Goal: Task Accomplishment & Management: Use online tool/utility

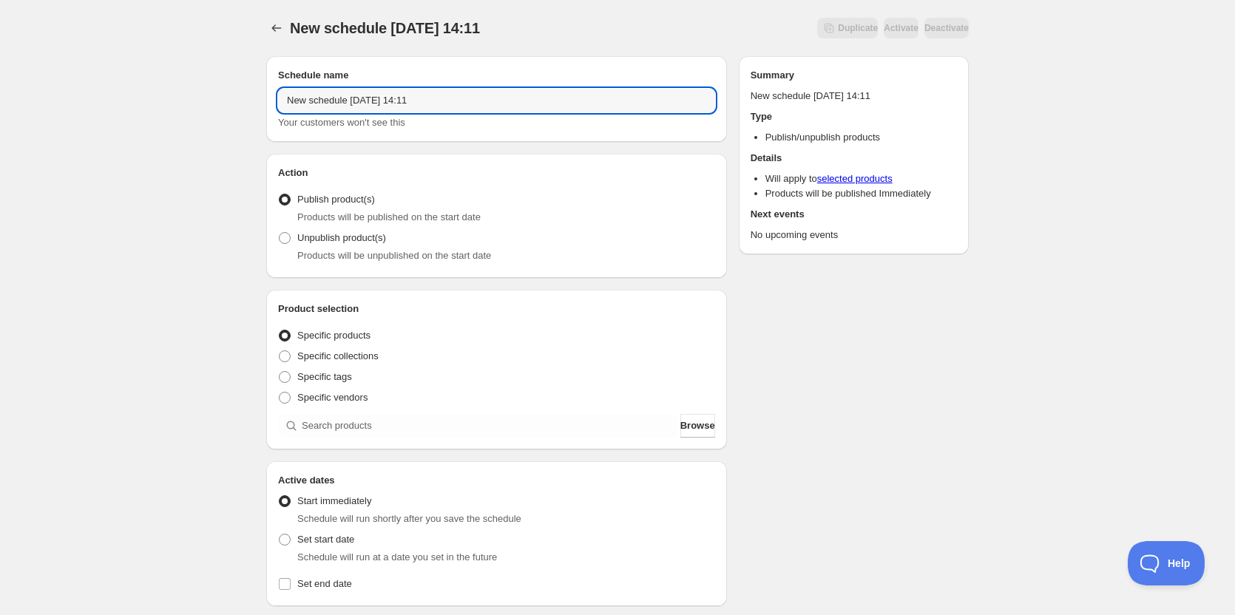
drag, startPoint x: 393, startPoint y: 99, endPoint x: 192, endPoint y: 88, distance: 200.7
click at [195, 88] on div "New schedule Sep 16 2025 14:11. This page is ready New schedule Sep 16 2025 14:…" at bounding box center [617, 563] width 1235 height 1127
click at [430, 104] on input "OFF 09 19" at bounding box center [496, 101] width 437 height 24
type input "OFF 09 19 2025"
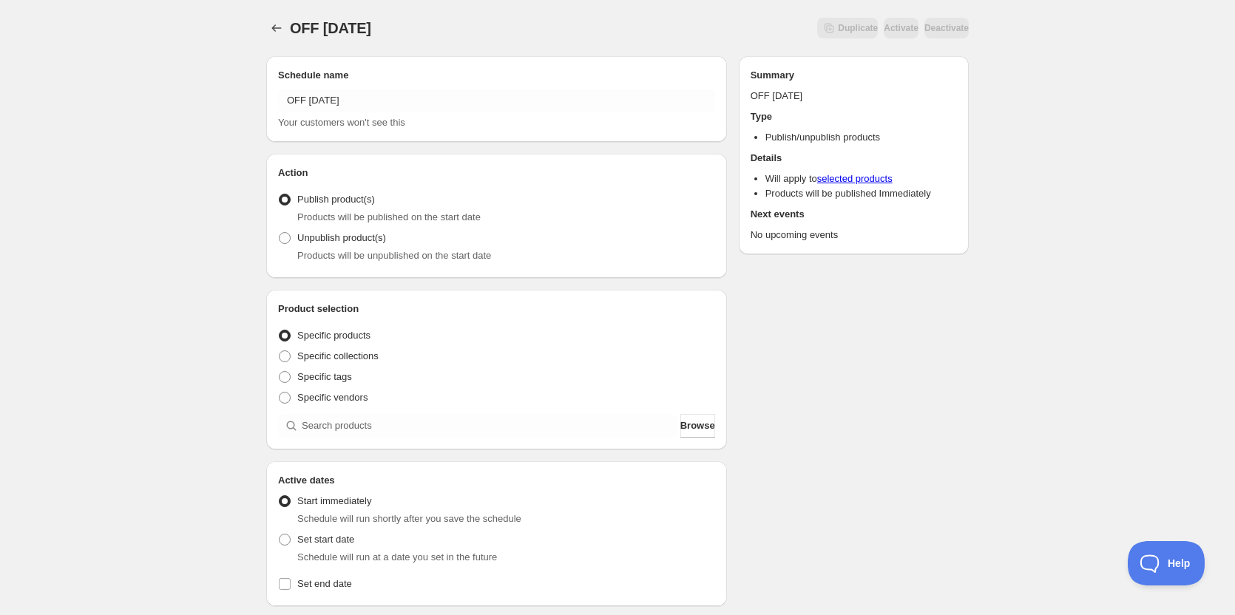
click at [897, 315] on div "Schedule name OFF 09 19 2025 Your customers won't see this Action Action Publis…" at bounding box center [611, 570] width 714 height 1053
click at [287, 238] on span at bounding box center [285, 238] width 12 height 12
click at [280, 233] on input "Unpublish product(s)" at bounding box center [279, 232] width 1 height 1
radio input "true"
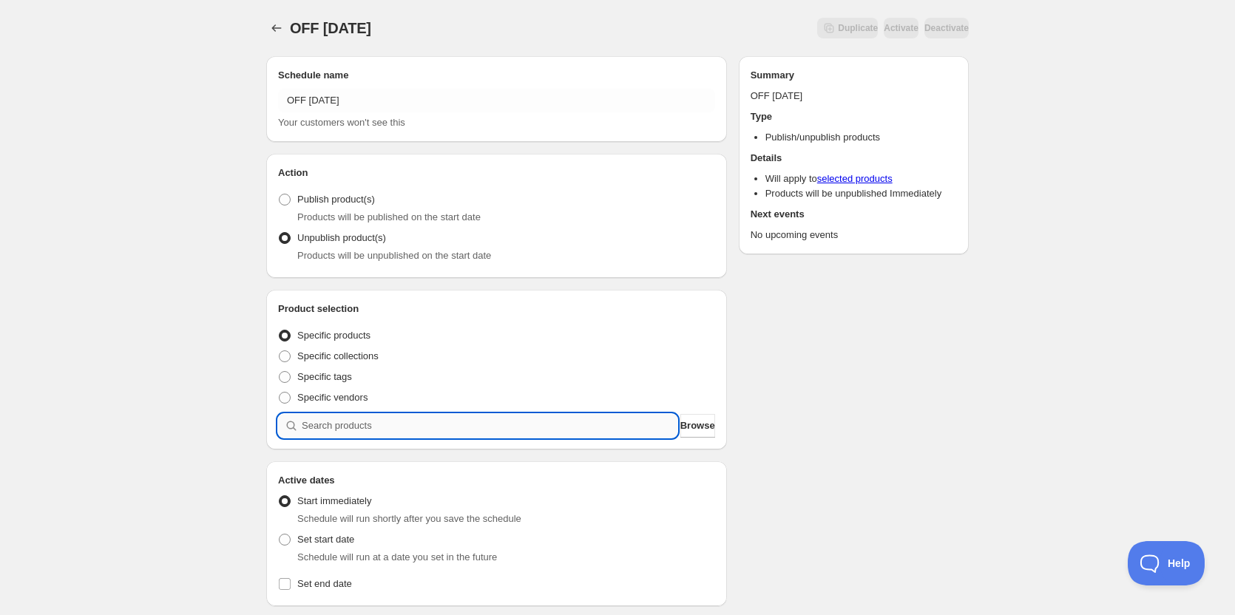
paste input "10 - parmesan herb crusted cod with mashed potatoes, garlic aioli, and asparagus"
type input "10 - parmesan herb crusted cod with mashed potatoes, garlic aioli, and asparagus"
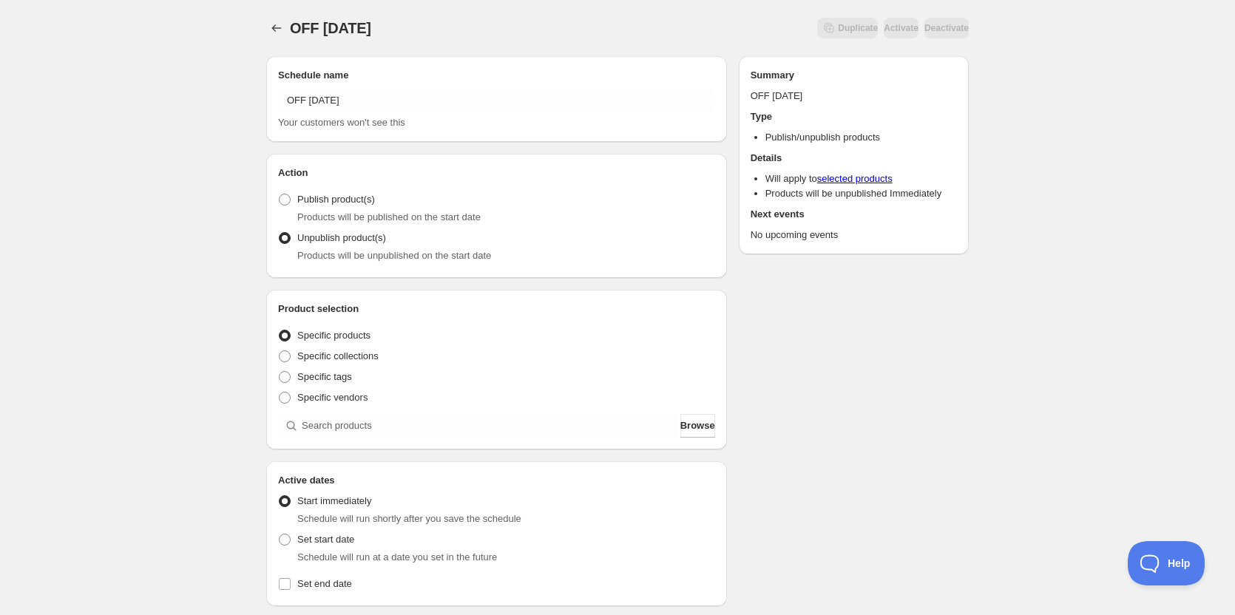
click at [918, 388] on div "Schedule name OFF 09 19 2025 Your customers won't see this Action Action Publis…" at bounding box center [611, 569] width 714 height 1050
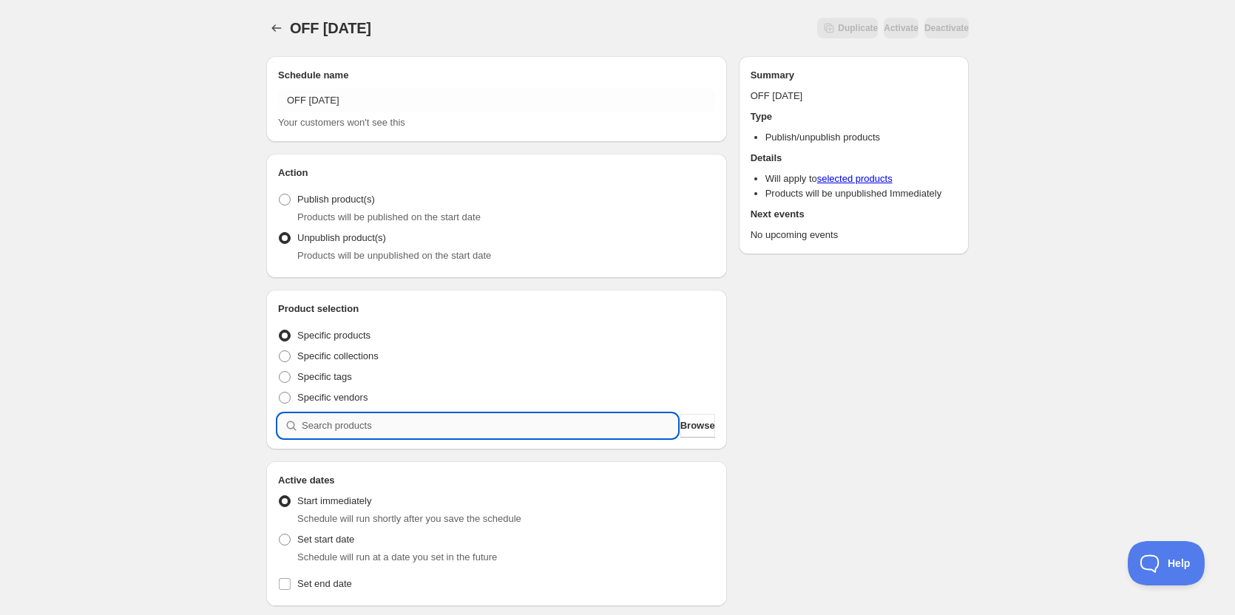
paste input "10 - parmesan herb crusted cod with mashed potatoes, garlic aioli, and asparagus"
type input "10 - parmesan herb crusted cod with mashed potatoes, garlic aioli, and asparagus"
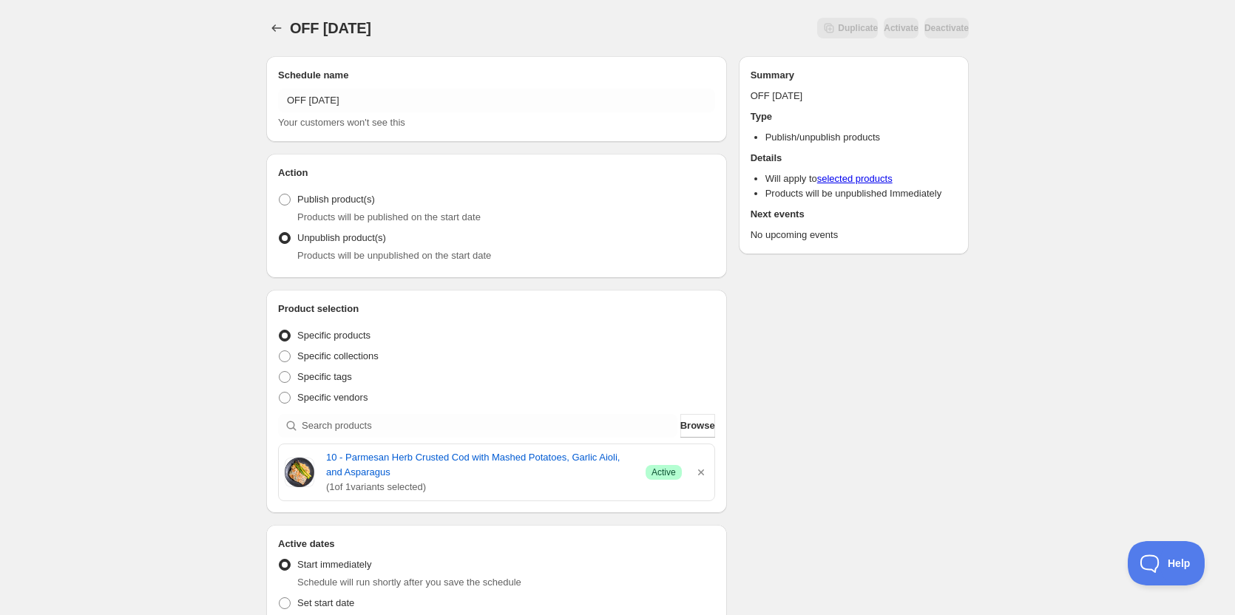
click at [871, 418] on div "Schedule name OFF 09 19 2025 Your customers won't see this Action Action Publis…" at bounding box center [611, 601] width 714 height 1114
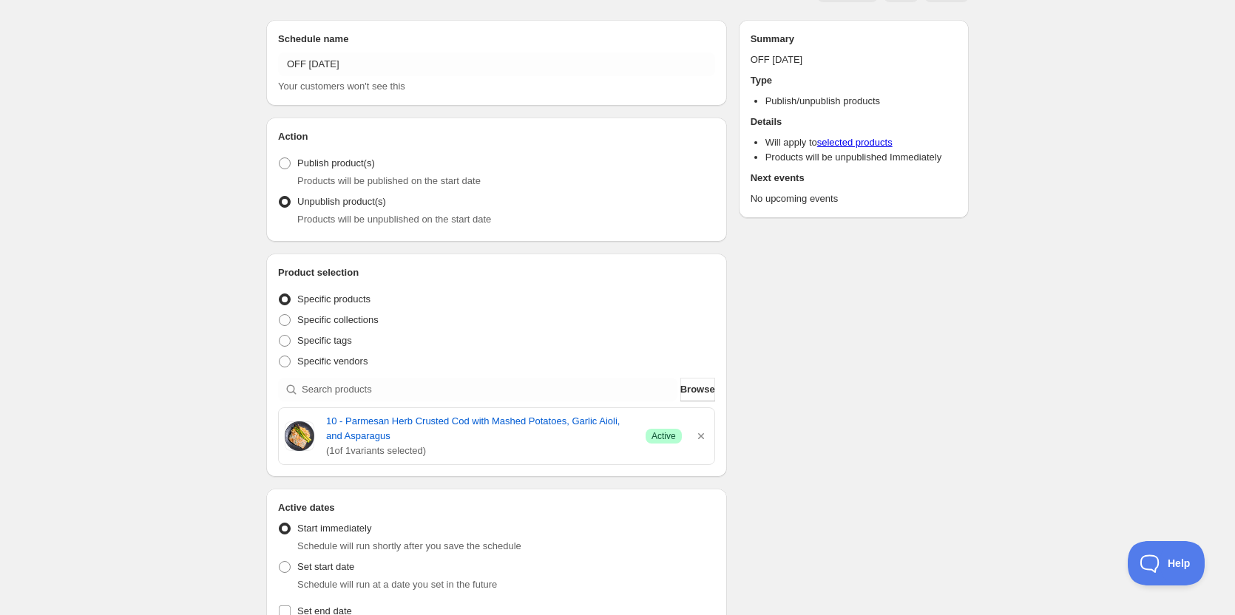
scroll to position [222, 0]
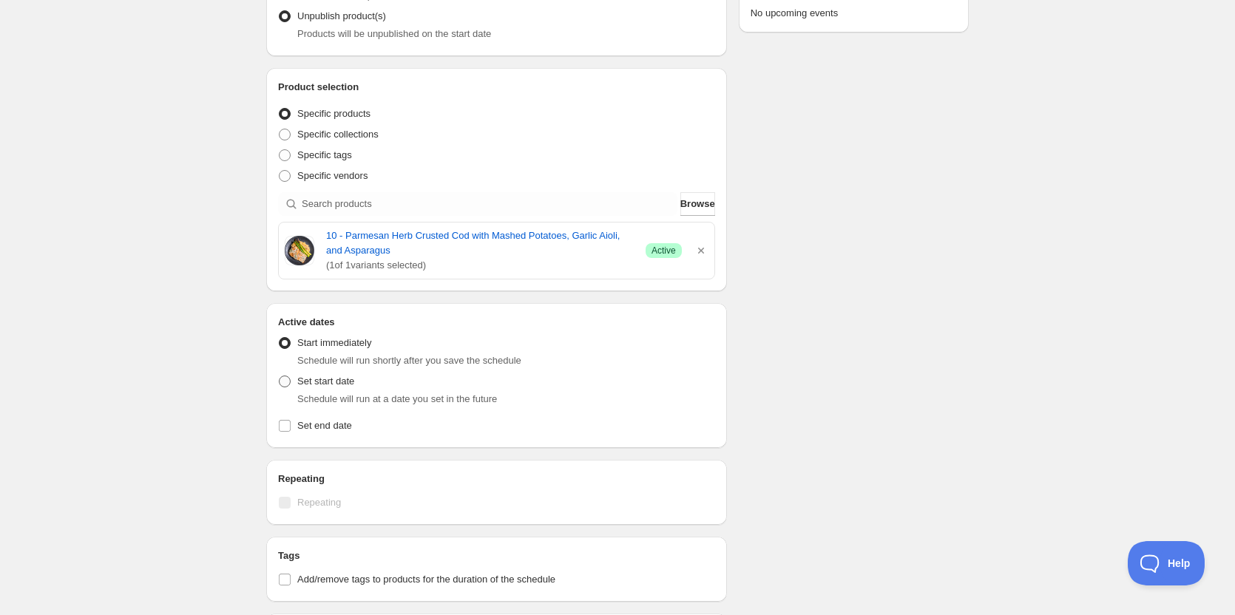
click at [286, 382] on span at bounding box center [285, 382] width 12 height 12
click at [280, 376] on input "Set start date" at bounding box center [279, 376] width 1 height 1
radio input "true"
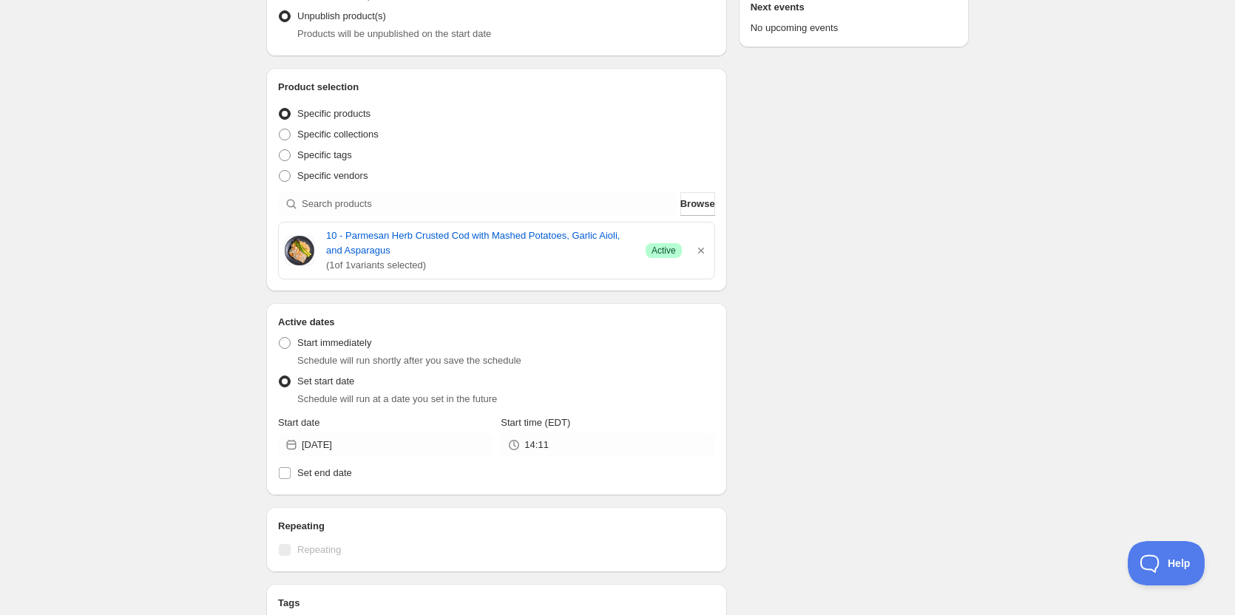
click at [356, 432] on div "Start date 2025-09-16" at bounding box center [385, 436] width 214 height 41
click at [356, 439] on input "2025-09-16" at bounding box center [397, 445] width 190 height 24
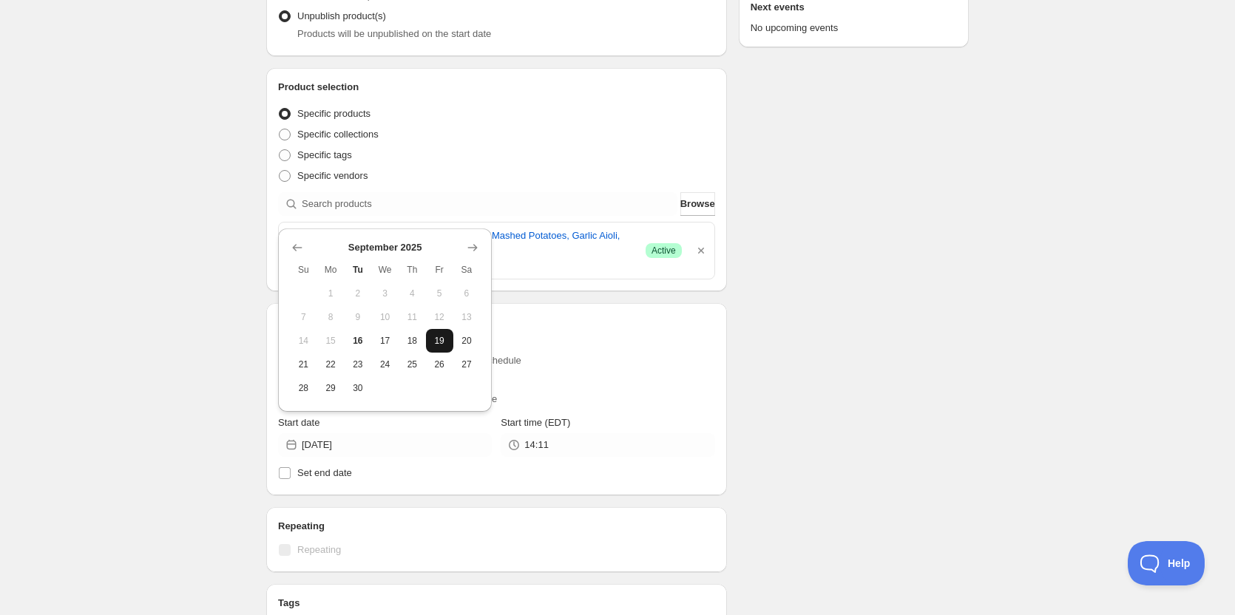
click at [439, 337] on span "19" at bounding box center [440, 341] width 16 height 12
type input "[DATE]"
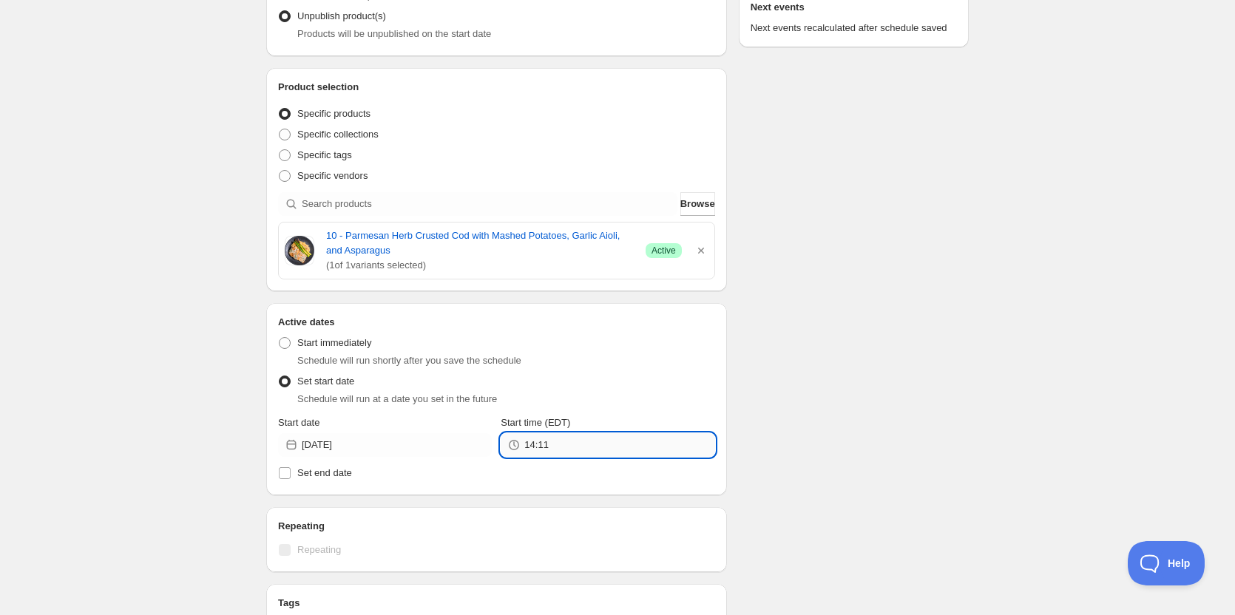
click at [611, 447] on input "14:11" at bounding box center [619, 445] width 190 height 24
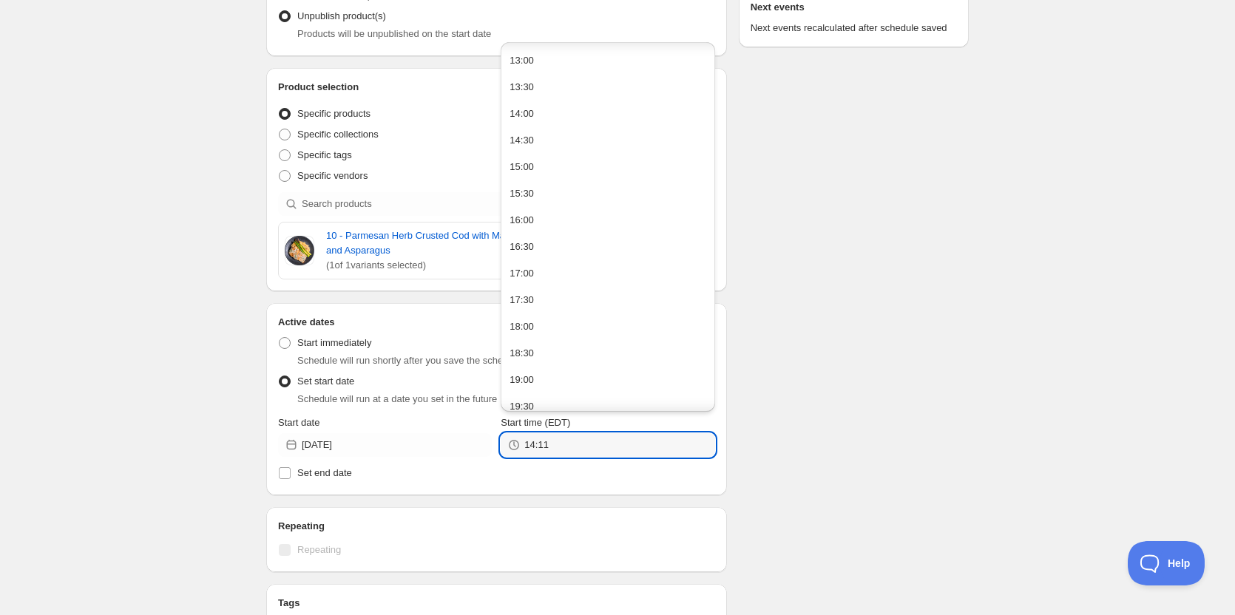
scroll to position [914, 0]
click at [529, 369] on div "23:00" at bounding box center [522, 369] width 24 height 15
type input "23:00"
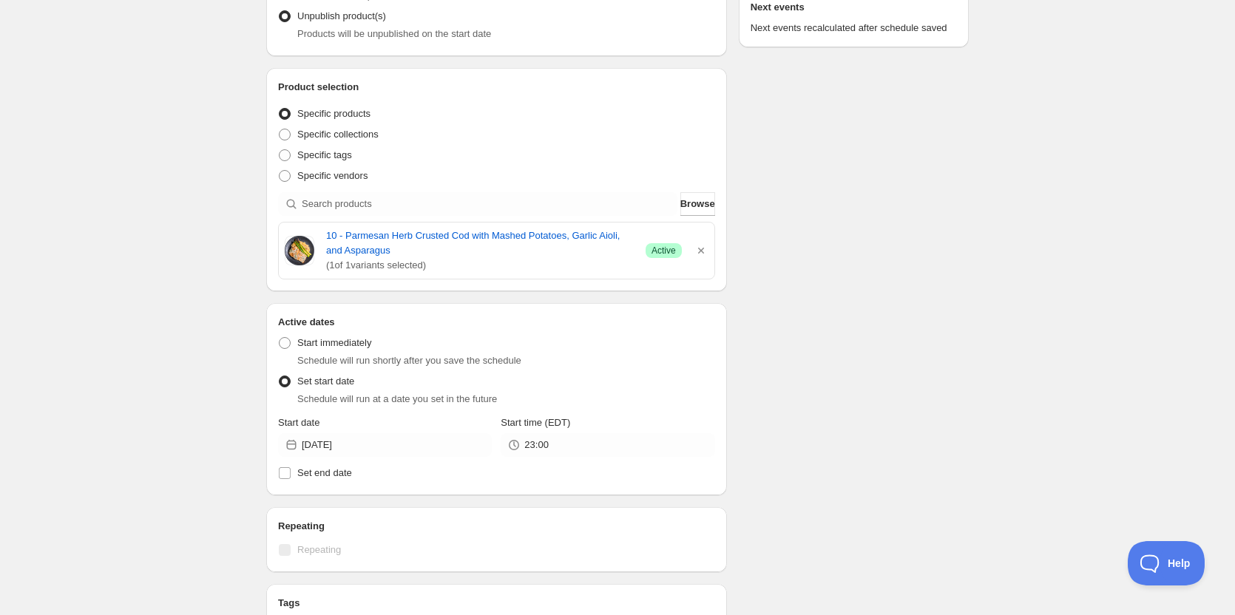
click at [873, 367] on div "Schedule name OFF 09 19 2025 Your customers won't see this Action Action Publis…" at bounding box center [611, 403] width 714 height 1161
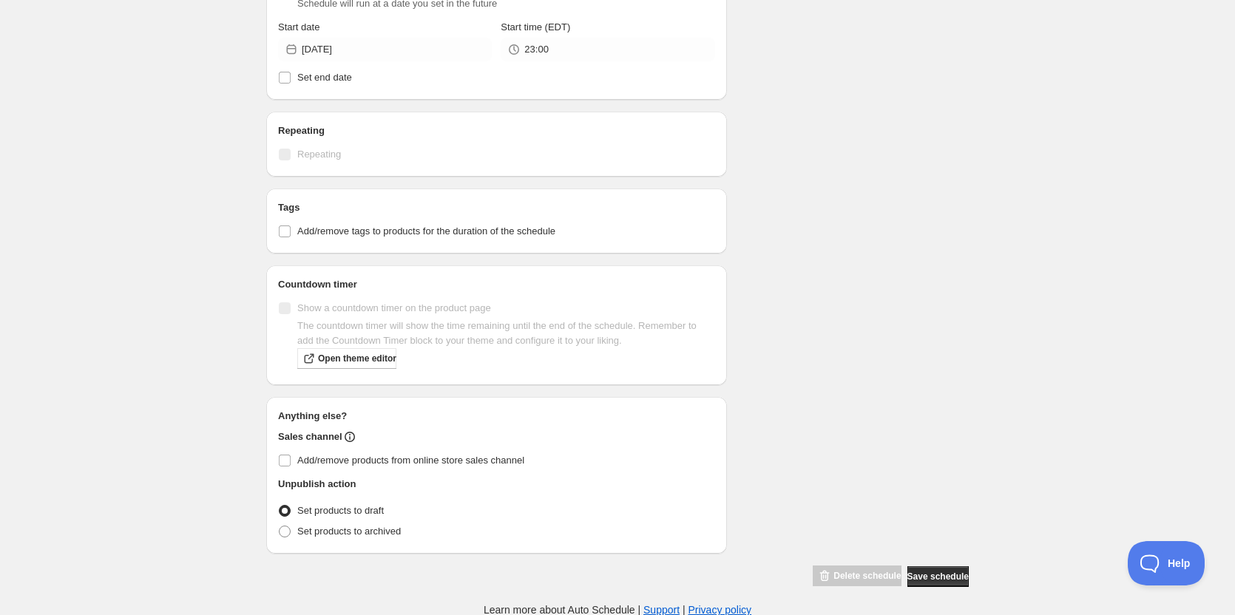
scroll to position [618, 0]
click at [276, 457] on div "Anything else? Sales channel Add/remove products from online store sales channe…" at bounding box center [496, 474] width 461 height 157
click at [278, 457] on span at bounding box center [284, 459] width 13 height 13
click at [279, 457] on input "Add/remove products from online store sales channel" at bounding box center [285, 460] width 12 height 12
checkbox input "true"
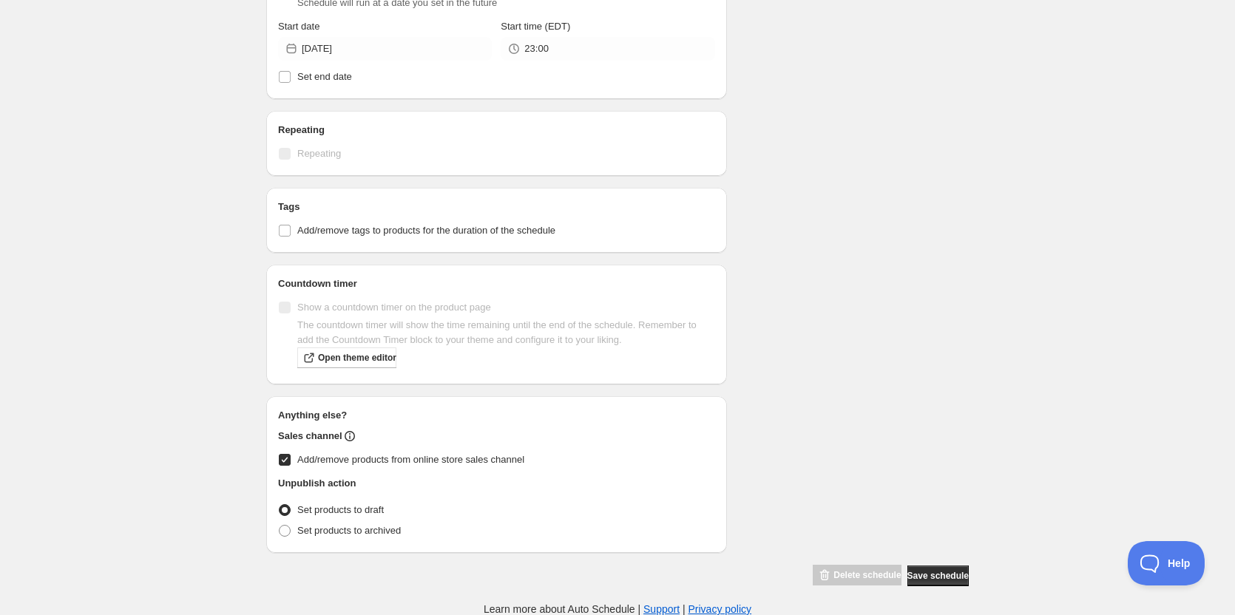
click at [925, 370] on div "Schedule name OFF 09 19 2025 Your customers won't see this Action Action Publis…" at bounding box center [611, 6] width 714 height 1161
click at [943, 577] on span "Save schedule" at bounding box center [937, 576] width 61 height 12
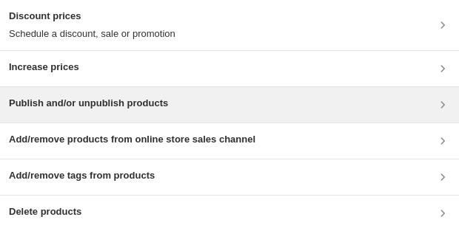
click at [124, 110] on h3 "Publish and/or unpublish products" at bounding box center [88, 103] width 159 height 15
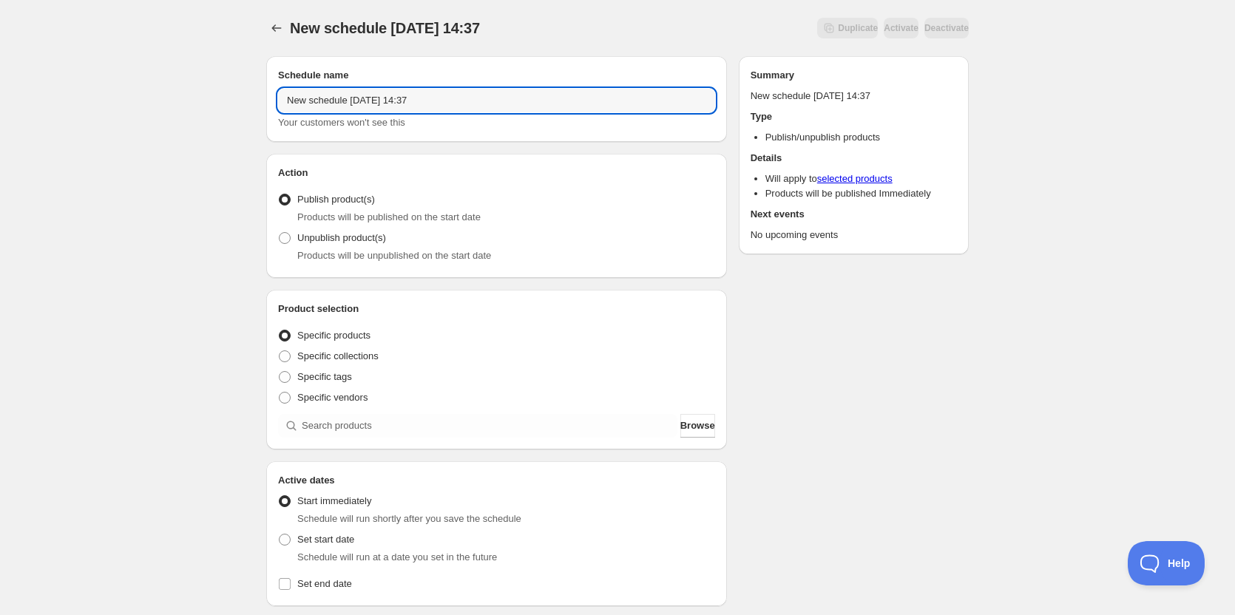
drag, startPoint x: 506, startPoint y: 110, endPoint x: 203, endPoint y: 100, distance: 302.7
click at [203, 100] on div "New schedule [DATE] 14:37. This page is ready New schedule [DATE] 14:37 Duplica…" at bounding box center [617, 563] width 1235 height 1127
type input "ON [DATE]"
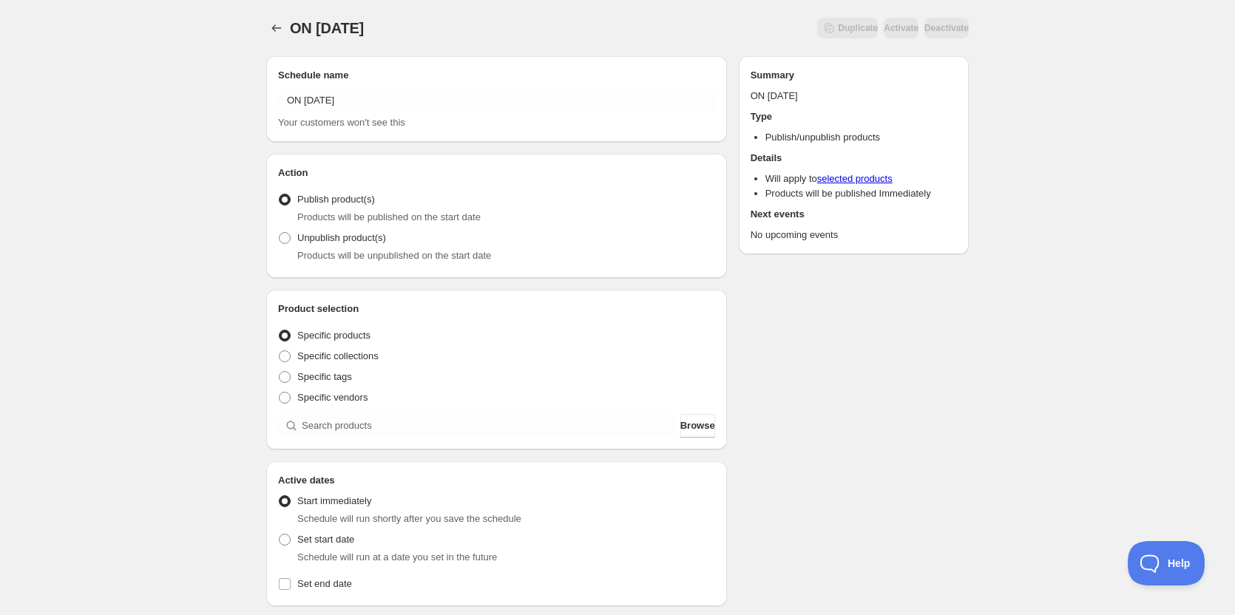
click at [178, 367] on div "ON [DATE]. This page is ready ON [DATE] Duplicate Activate Deactivate More acti…" at bounding box center [617, 563] width 1235 height 1127
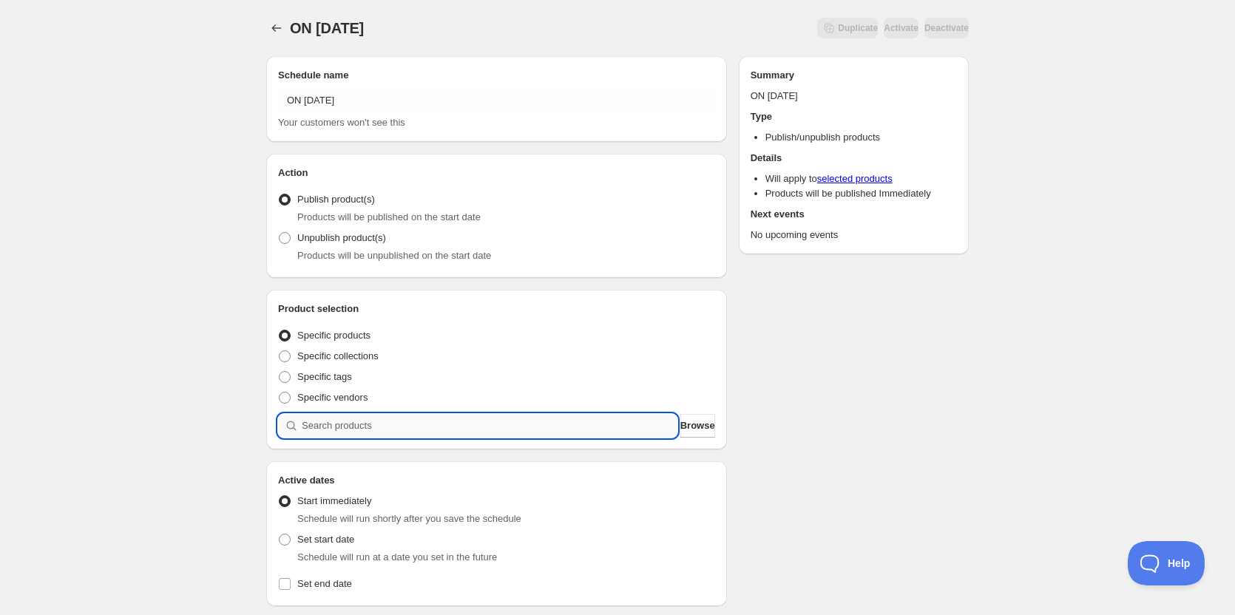
paste input "10 - Pumpkin Squash Ravioli with Butternut Squash [PERSON_NAME] and Crunchy Pum…"
type input "10 - Pumpkin Squash Ravioli with Butternut Squash [PERSON_NAME] and Crunchy Pum…"
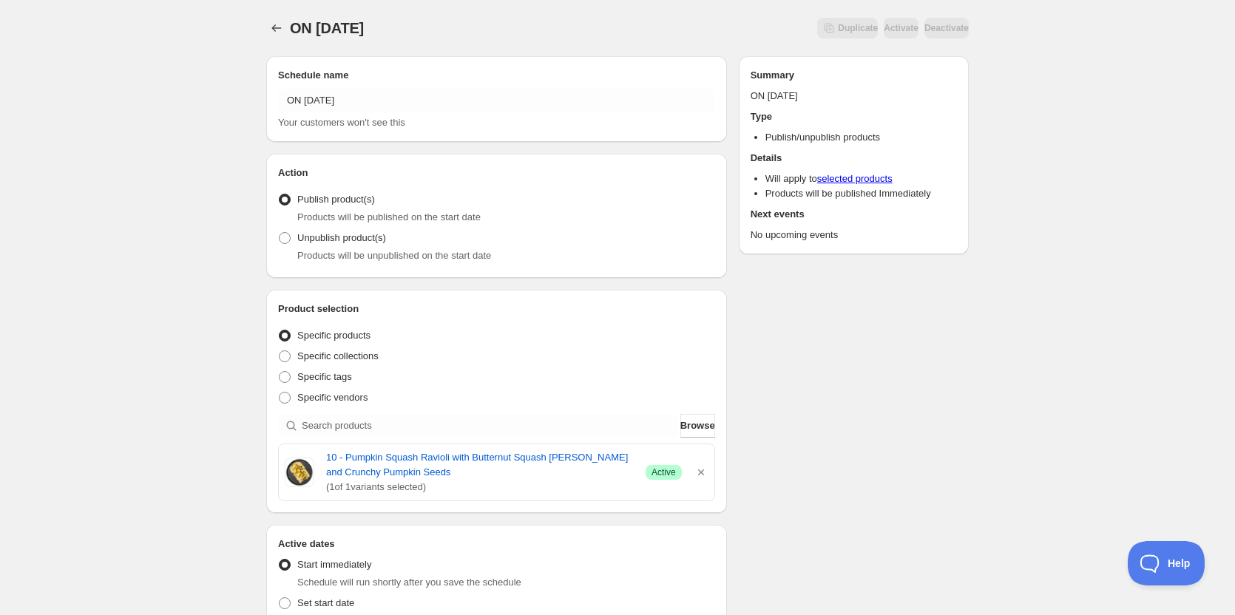
click at [149, 251] on div "ON [DATE]. This page is ready ON [DATE] Duplicate Activate Deactivate More acti…" at bounding box center [617, 595] width 1235 height 1191
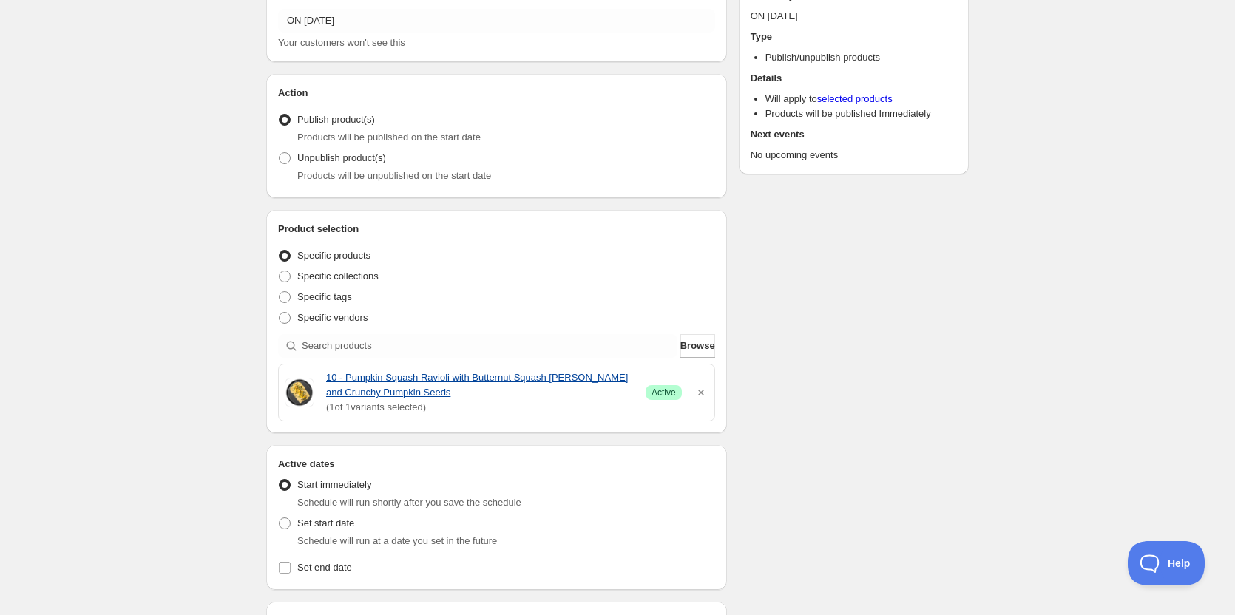
scroll to position [148, 0]
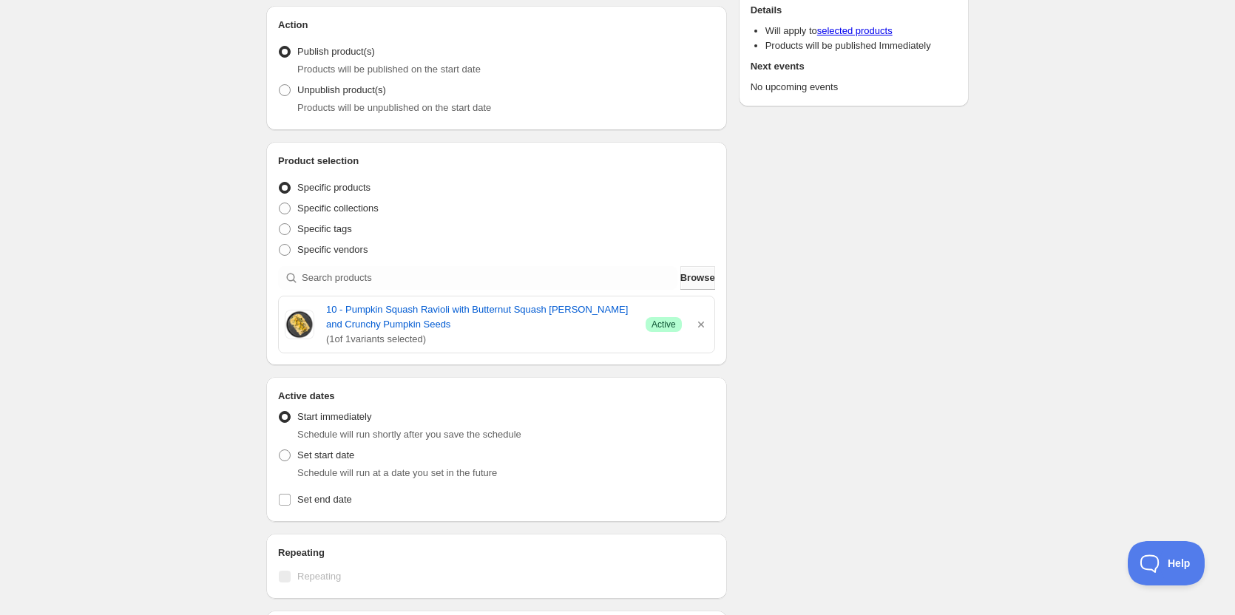
click at [697, 275] on span "Browse" at bounding box center [697, 278] width 35 height 15
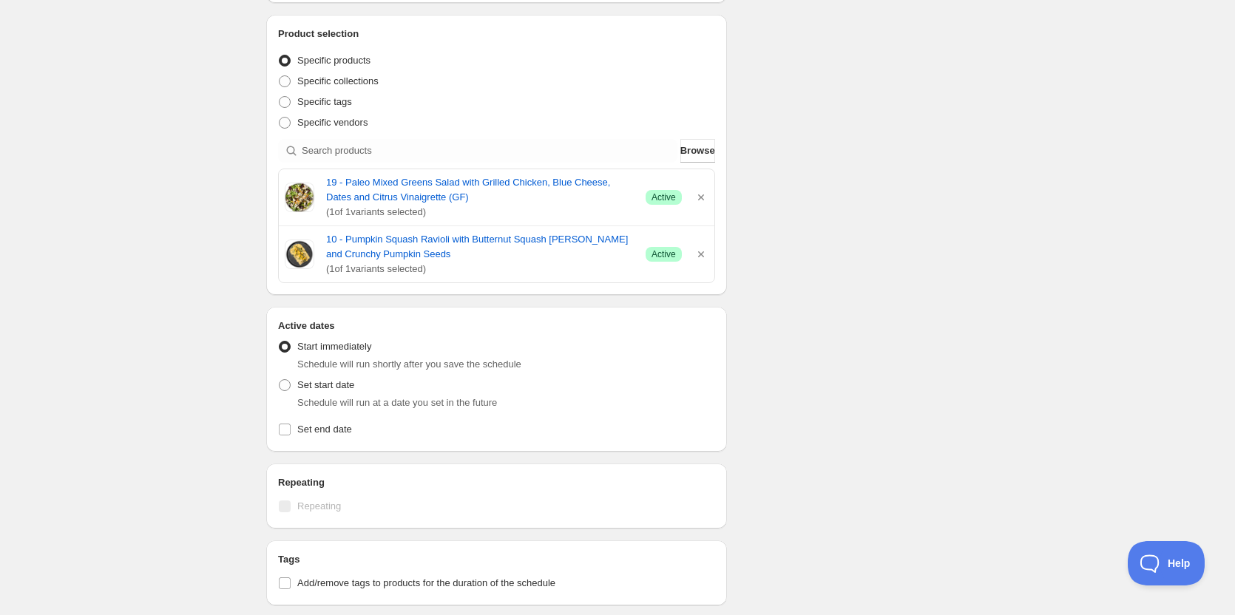
scroll to position [261, 0]
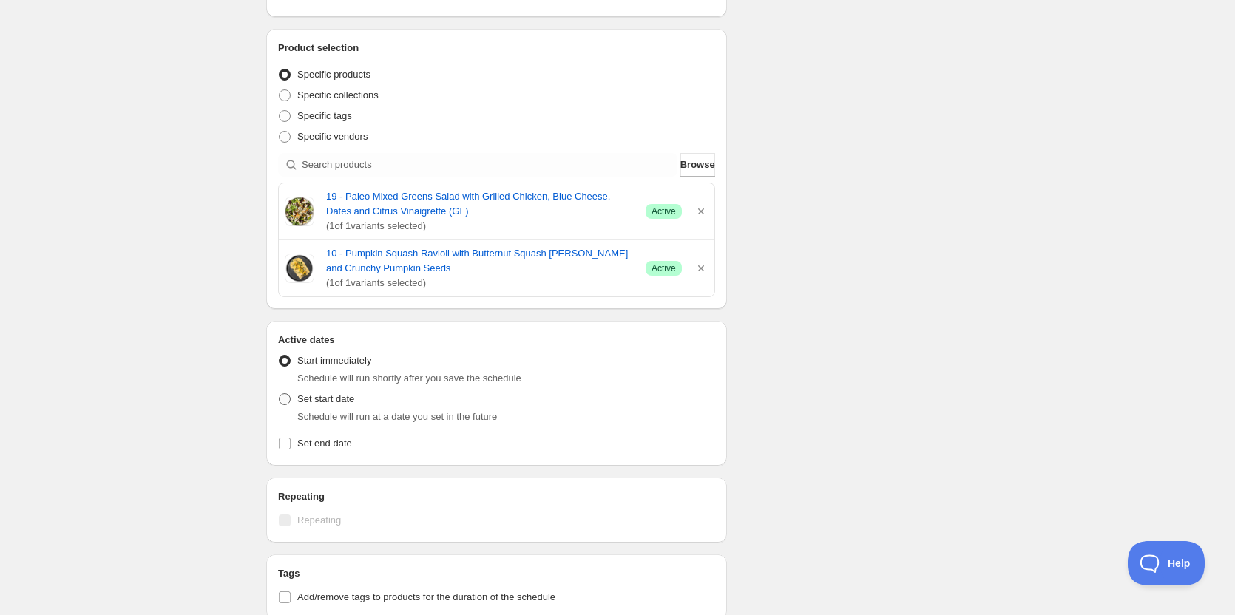
click at [290, 402] on span at bounding box center [285, 399] width 12 height 12
click at [280, 394] on input "Set start date" at bounding box center [279, 393] width 1 height 1
radio input "true"
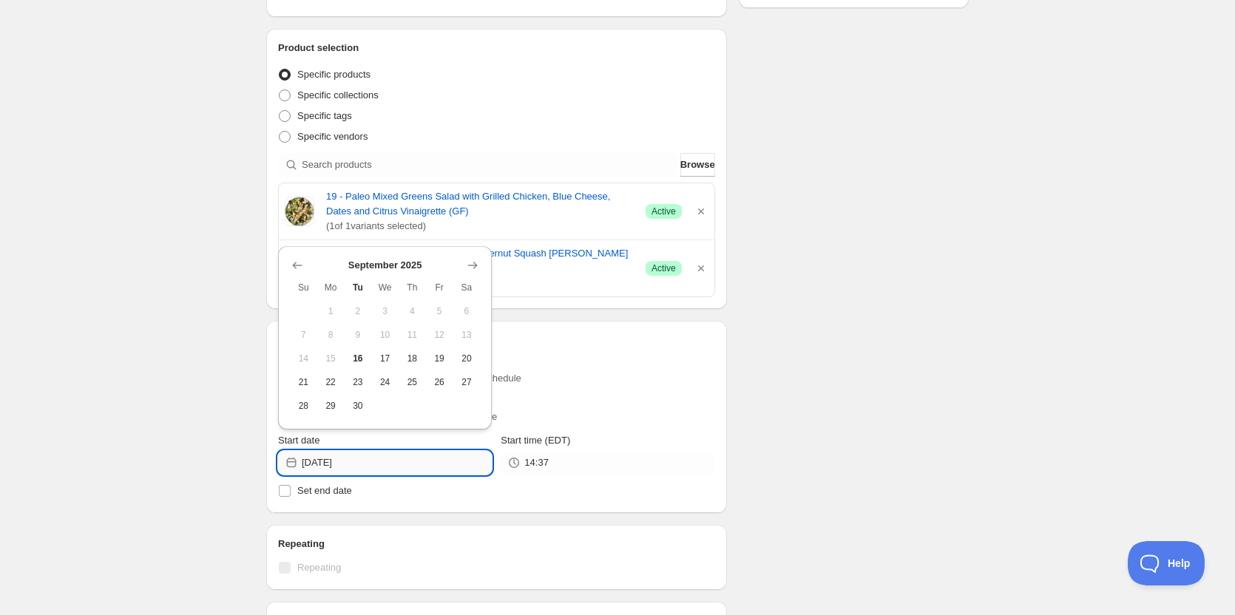
click at [377, 465] on input "[DATE]" at bounding box center [397, 463] width 190 height 24
click at [447, 359] on button "19" at bounding box center [439, 359] width 27 height 24
type input "[DATE]"
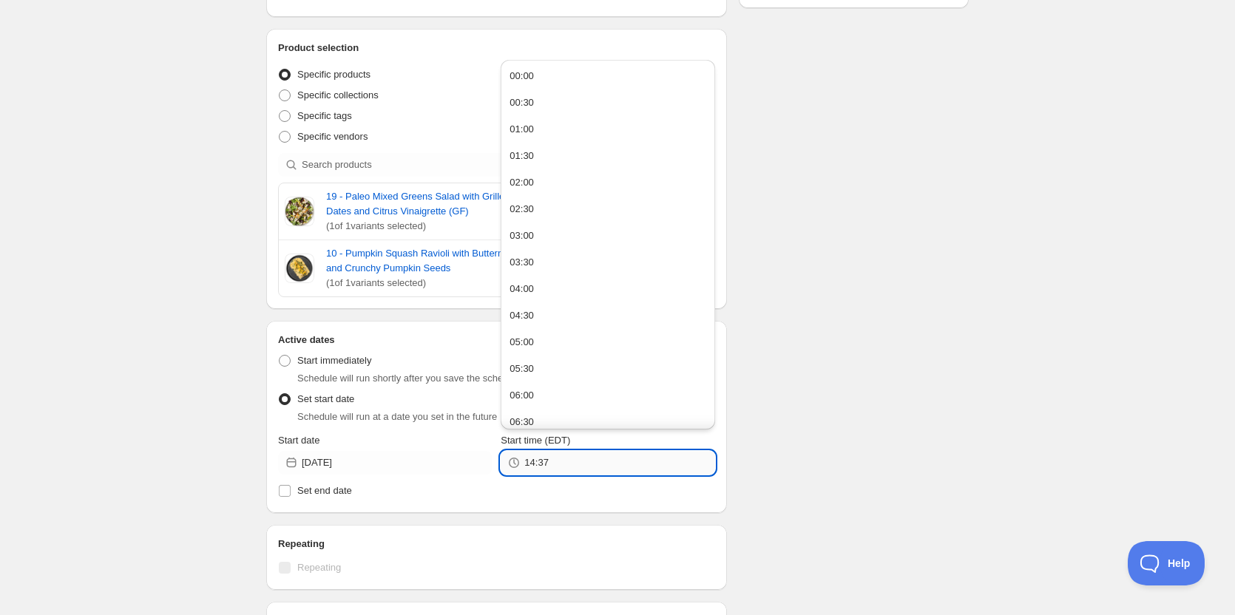
click at [557, 469] on input "14:37" at bounding box center [619, 463] width 190 height 24
click at [547, 387] on button "23:00" at bounding box center [607, 387] width 205 height 24
type input "23:00"
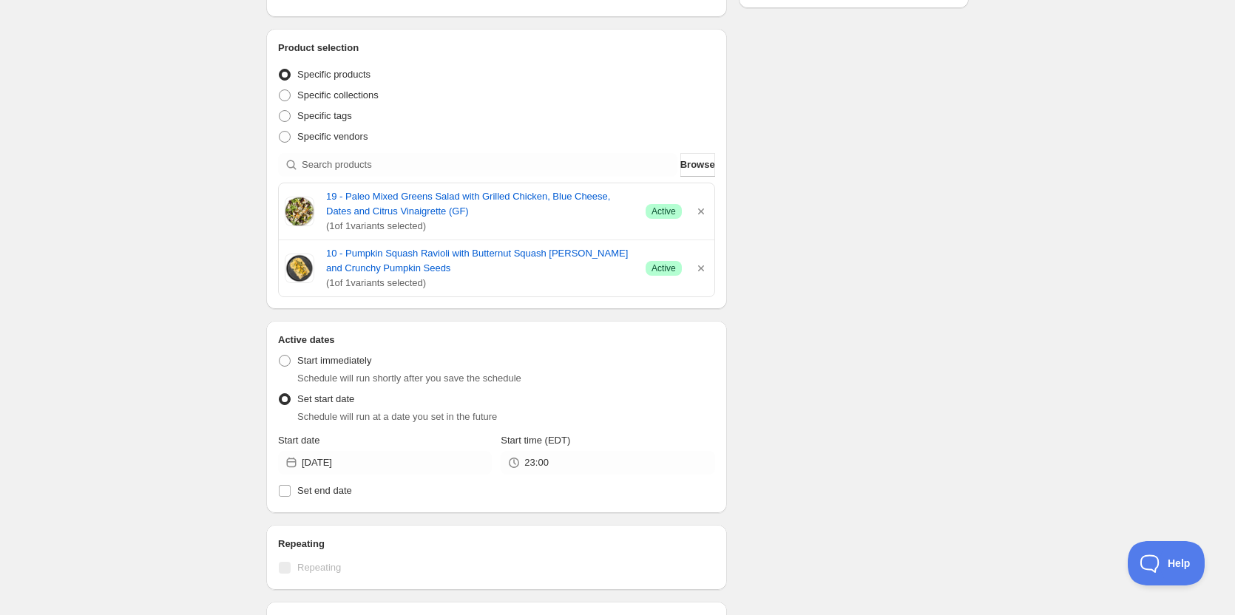
click at [836, 388] on div "Schedule name ON [DATE] Your customers won't see this Action Action Publish pro…" at bounding box center [611, 393] width 714 height 1221
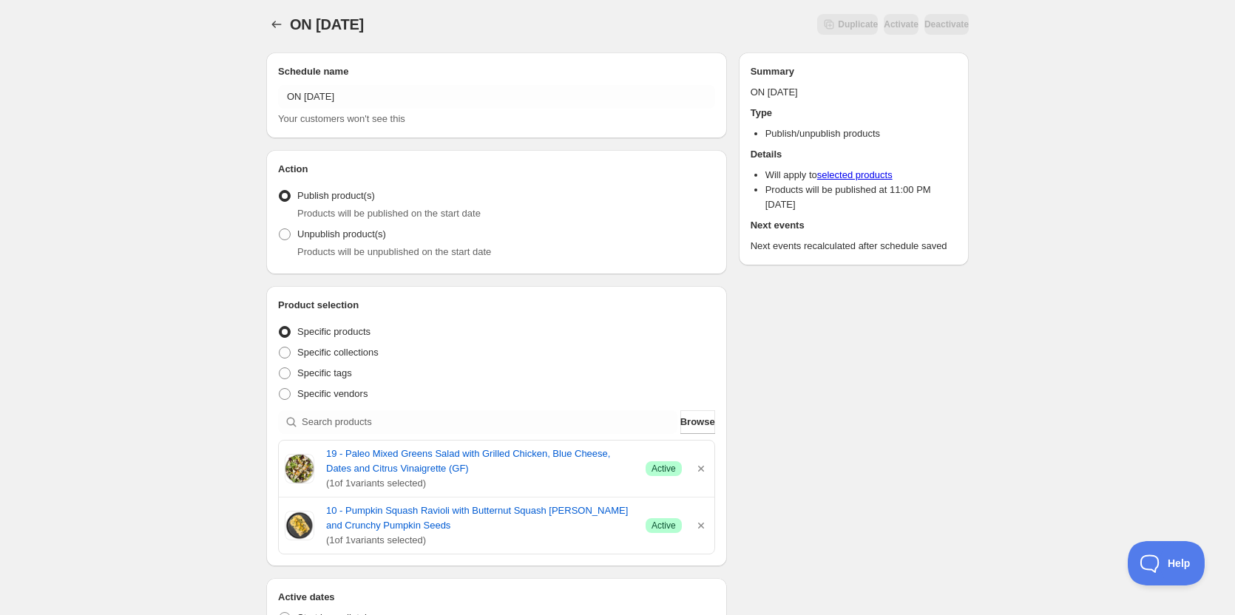
scroll to position [0, 0]
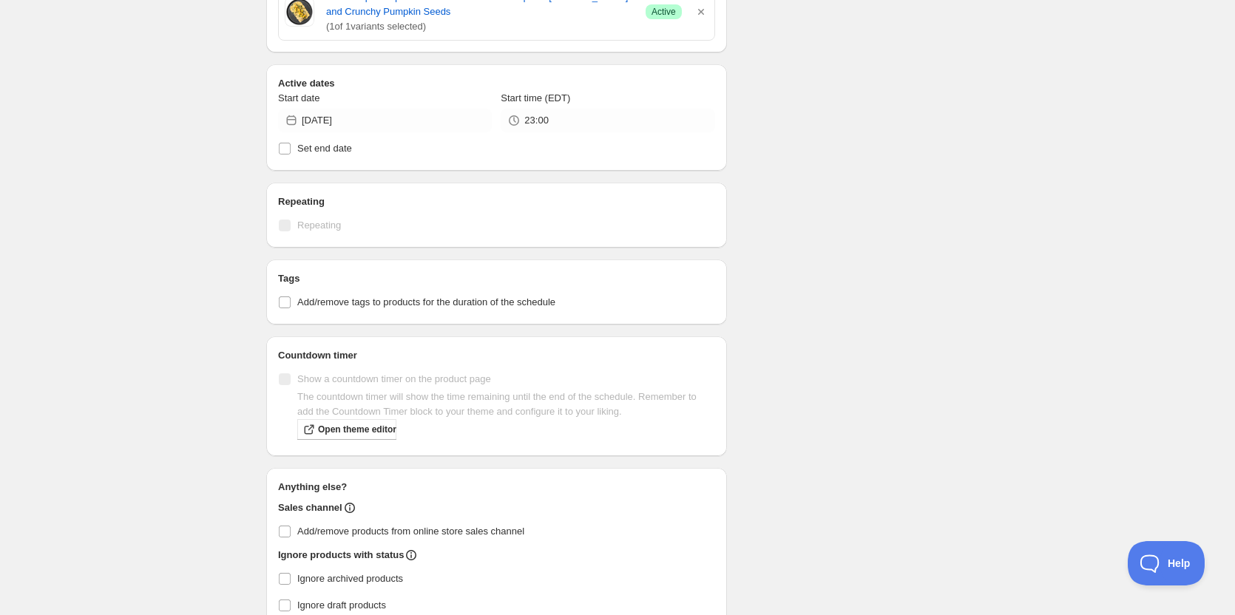
scroll to position [592, 0]
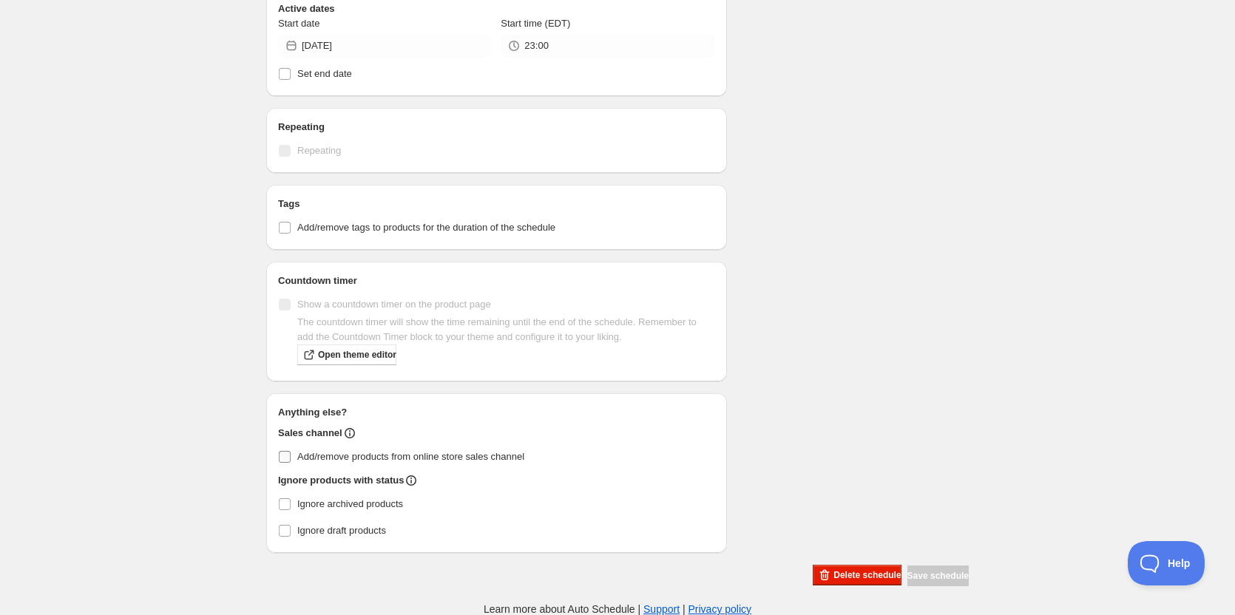
click at [294, 456] on label "Add/remove products from online store sales channel" at bounding box center [496, 457] width 437 height 21
click at [291, 456] on input "Add/remove products from online store sales channel" at bounding box center [285, 457] width 12 height 12
checkbox input "true"
click at [939, 578] on span "Save schedule" at bounding box center [937, 576] width 61 height 12
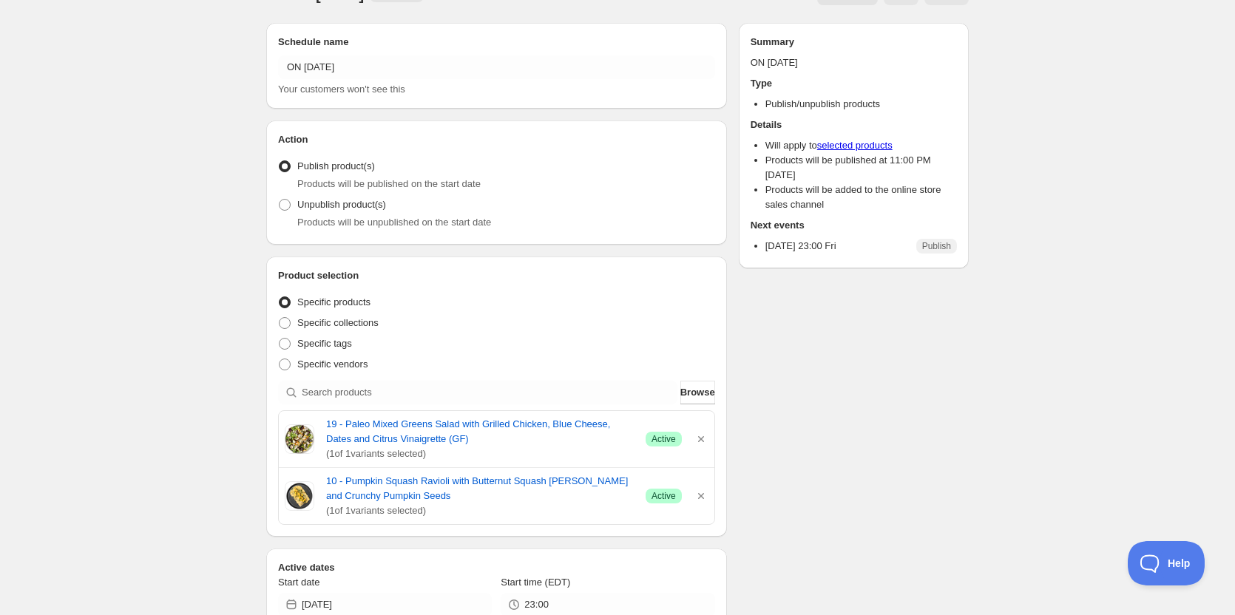
scroll to position [0, 0]
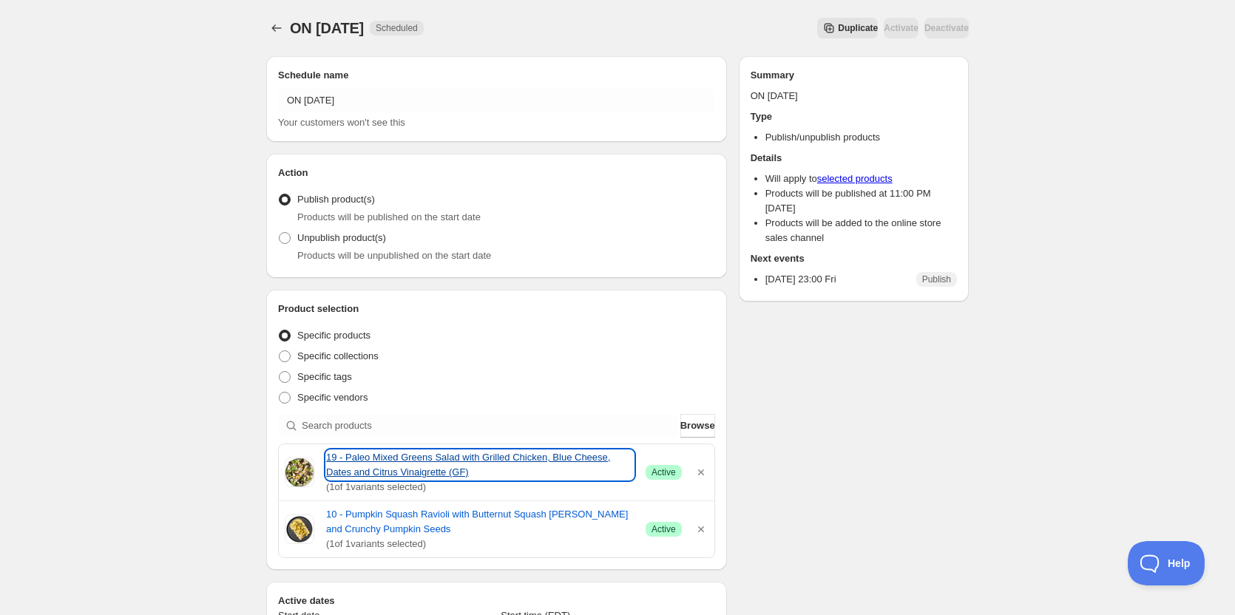
click at [367, 464] on link "19 - Paleo Mixed Greens Salad with Grilled Chicken, Blue Cheese, Dates and Citr…" at bounding box center [480, 465] width 308 height 30
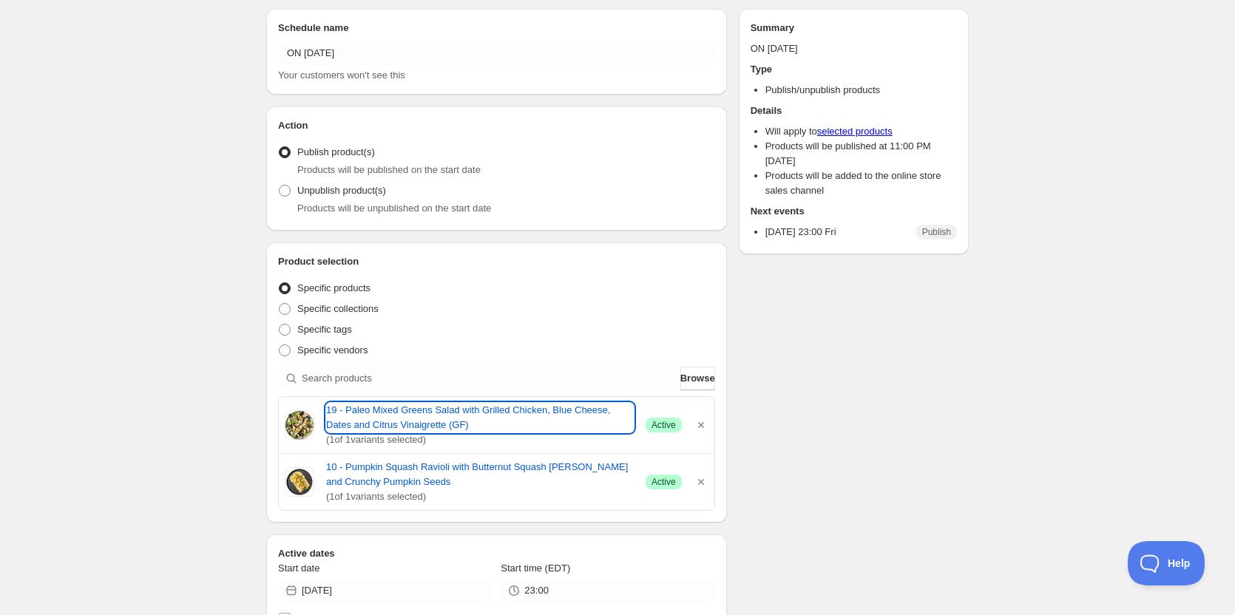
scroll to position [148, 0]
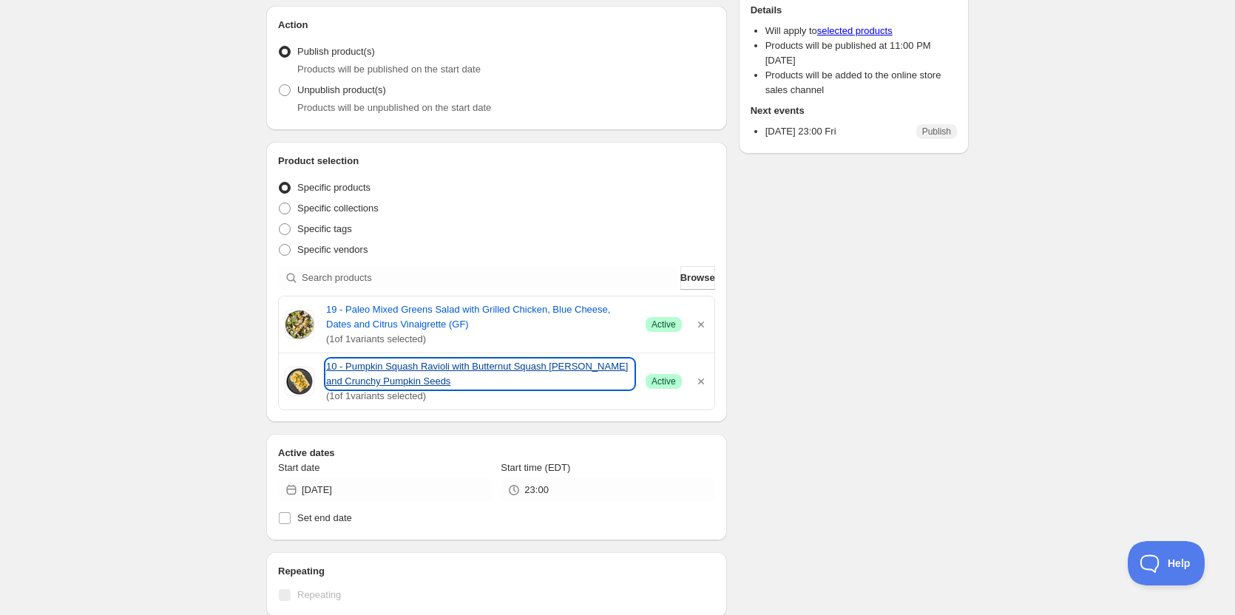
click at [354, 375] on link "10 - Pumpkin Squash Ravioli with Butternut Squash [PERSON_NAME] and Crunchy Pum…" at bounding box center [480, 374] width 308 height 30
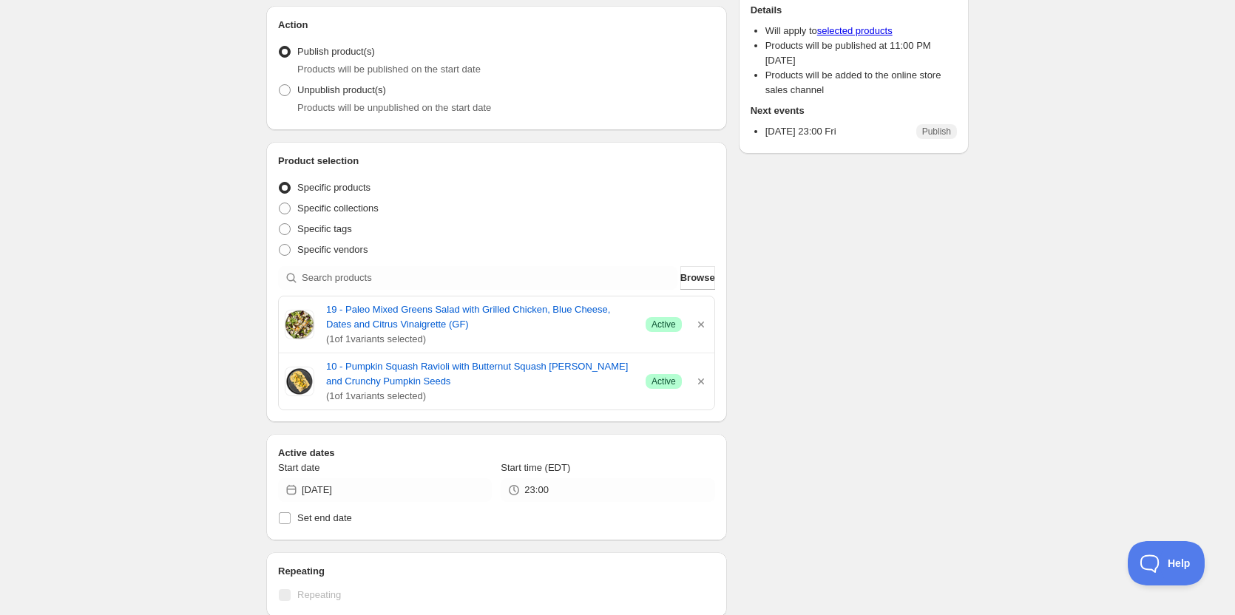
click at [802, 355] on div "Schedule name ON [DATE] Your customers won't see this Action Action Publish pro…" at bounding box center [611, 463] width 714 height 1135
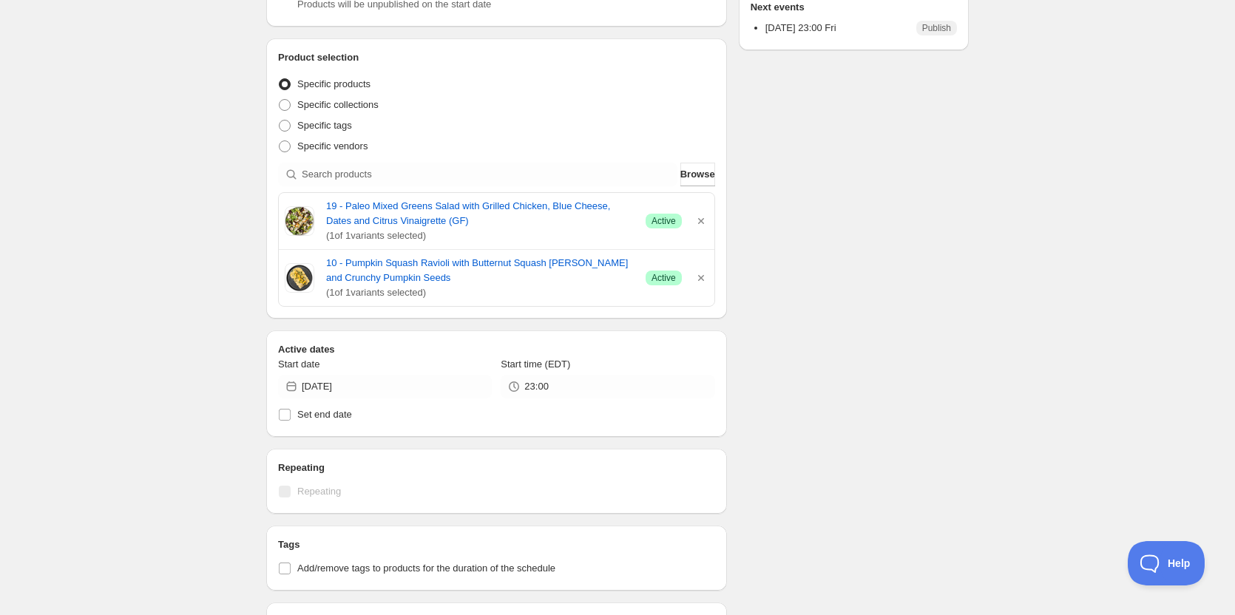
scroll to position [0, 0]
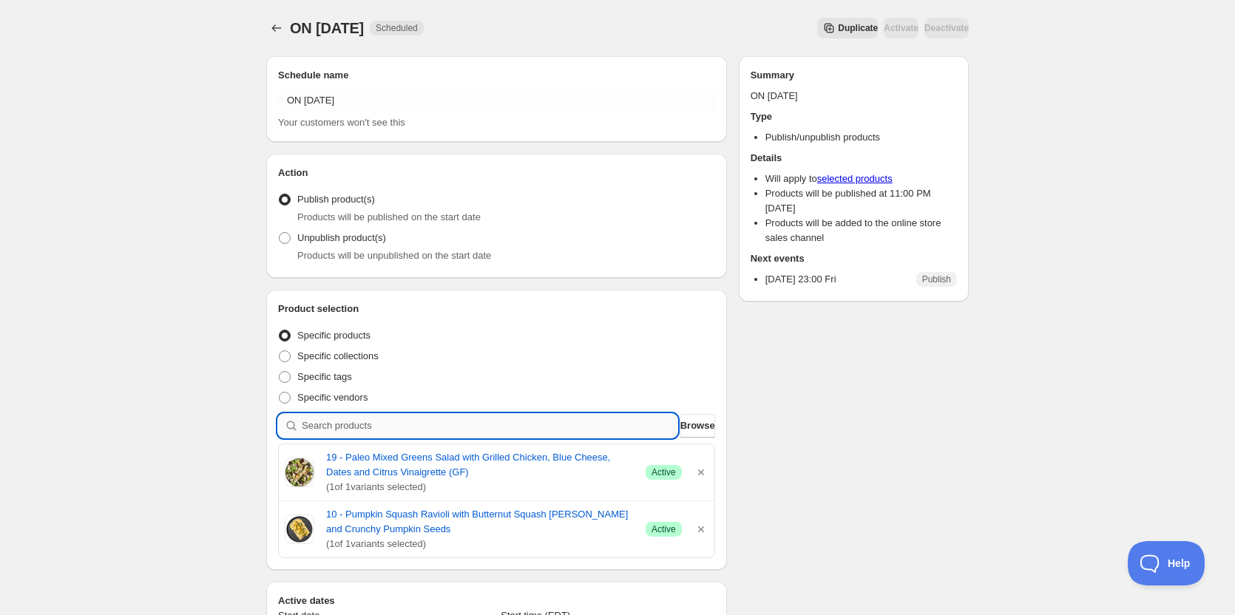
click at [325, 427] on input "search" at bounding box center [490, 426] width 376 height 24
type input "E"
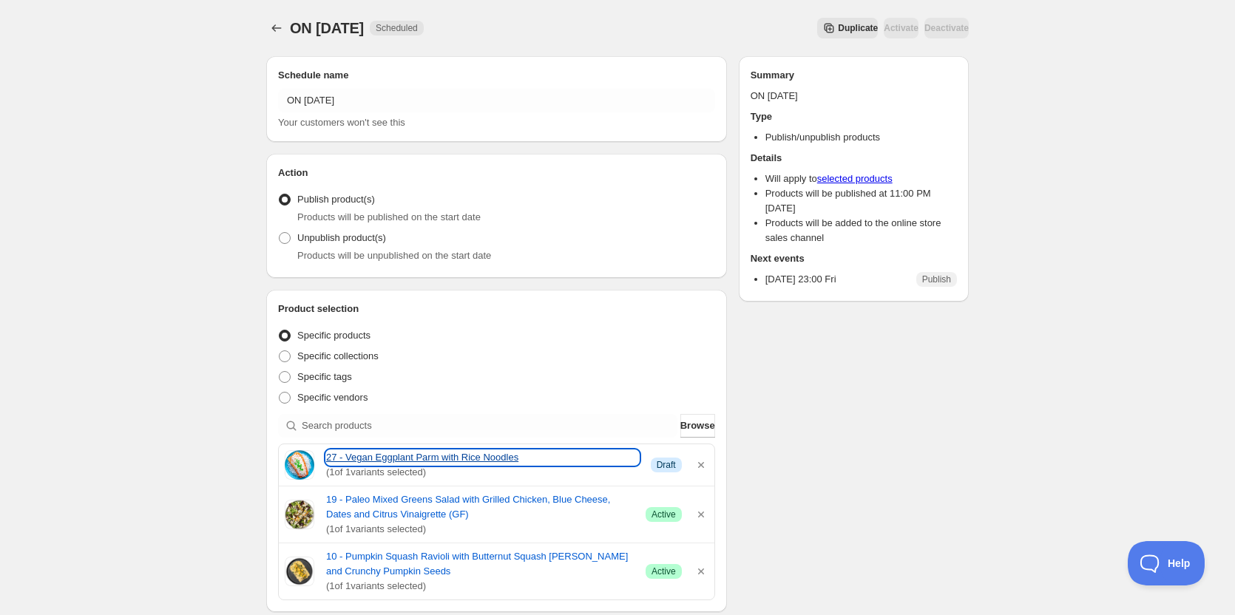
click at [390, 456] on link "27 - Vegan Eggplant Parm with Rice Noodles" at bounding box center [482, 457] width 313 height 15
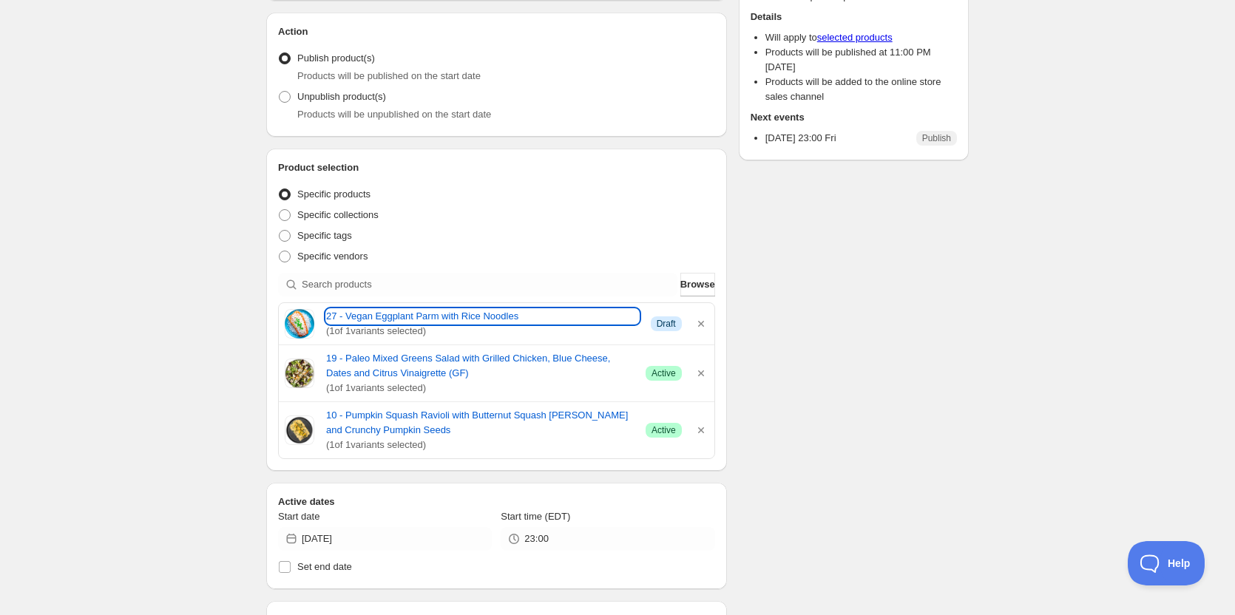
scroll to position [148, 0]
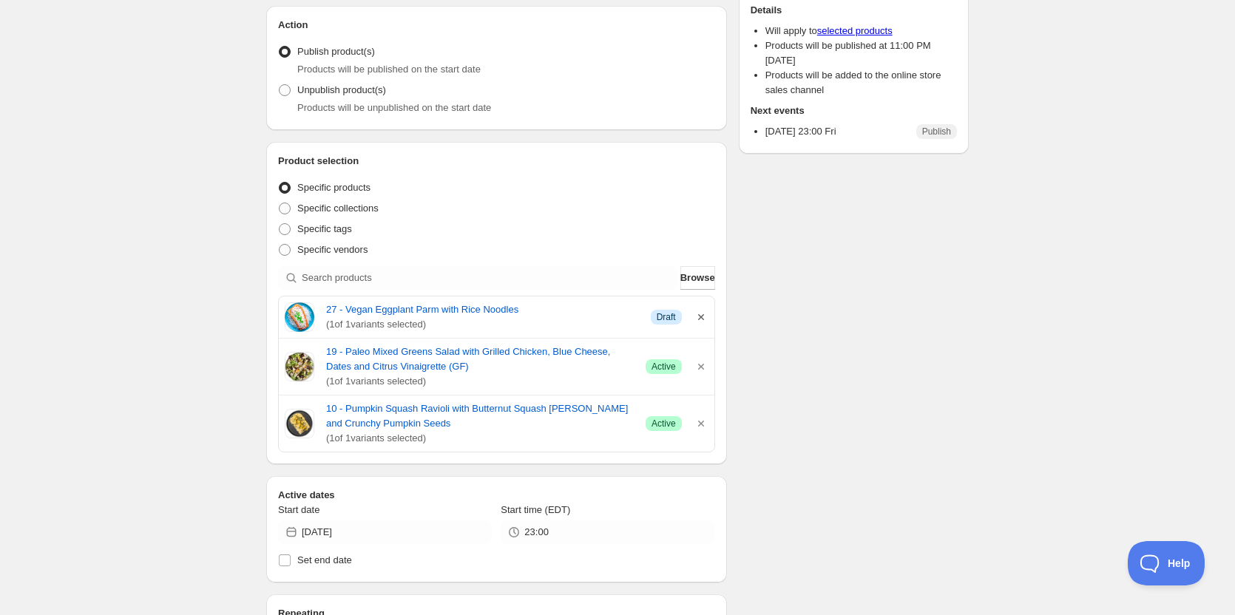
click at [705, 315] on icon "button" at bounding box center [701, 317] width 15 height 15
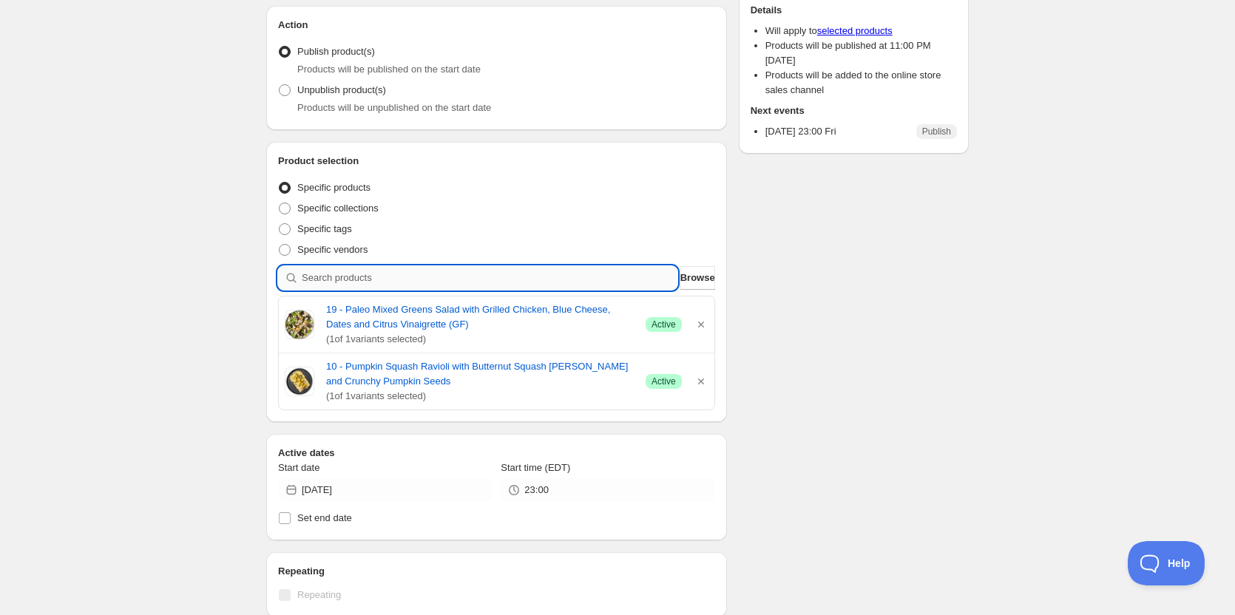
paste input "27 - Vegan Eggplant Parm with Rice Noodles and Marinara"
type input "27 - Vegan Eggplant Parm with Rice Noodles and Marinara"
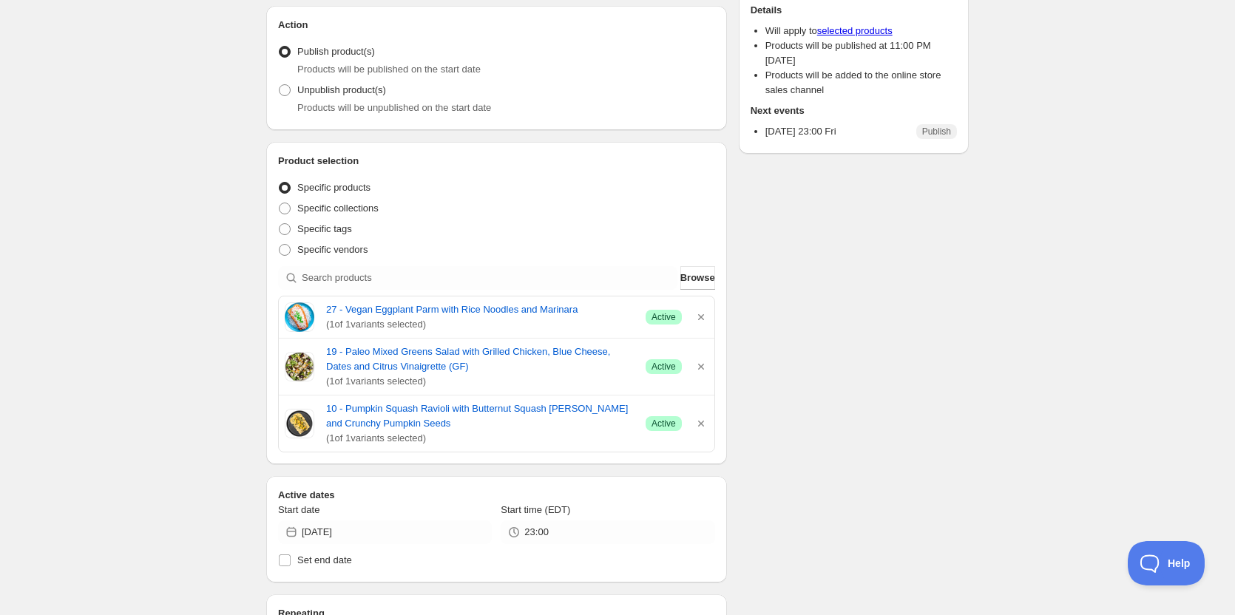
click at [128, 203] on div "ON [DATE]. This page is ready ON [DATE] Scheduled Duplicate Activate Deactivate…" at bounding box center [617, 477] width 1235 height 1251
click at [61, 352] on div "ON [DATE]. This page is ready ON [DATE] Scheduled Duplicate Activate Deactivate…" at bounding box center [617, 477] width 1235 height 1251
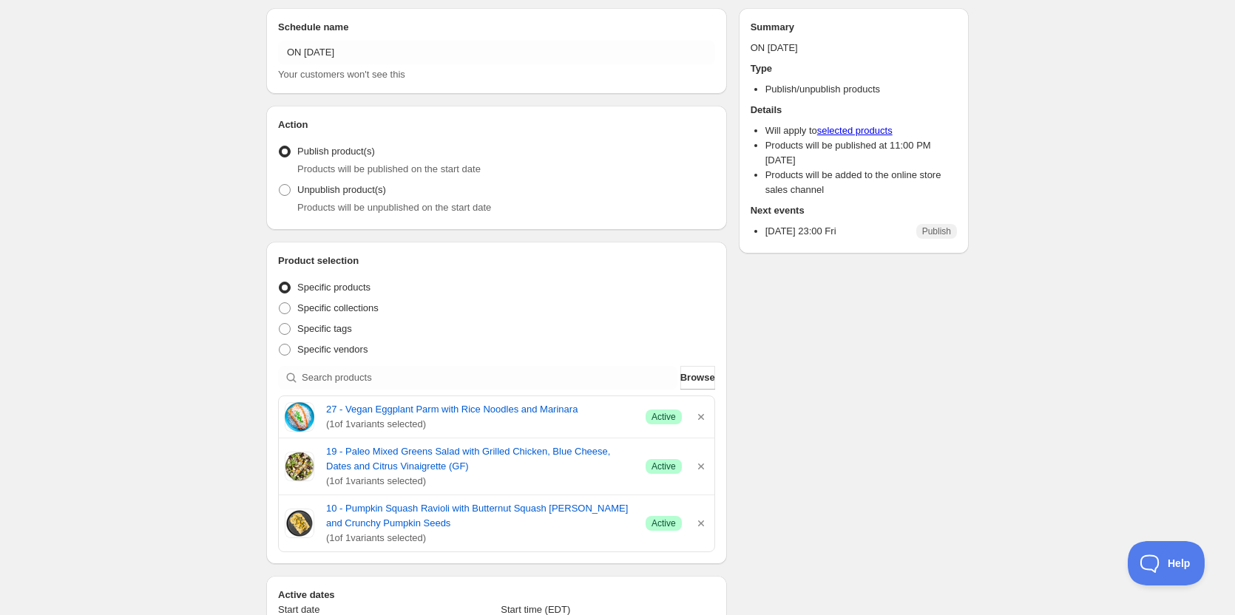
scroll to position [0, 0]
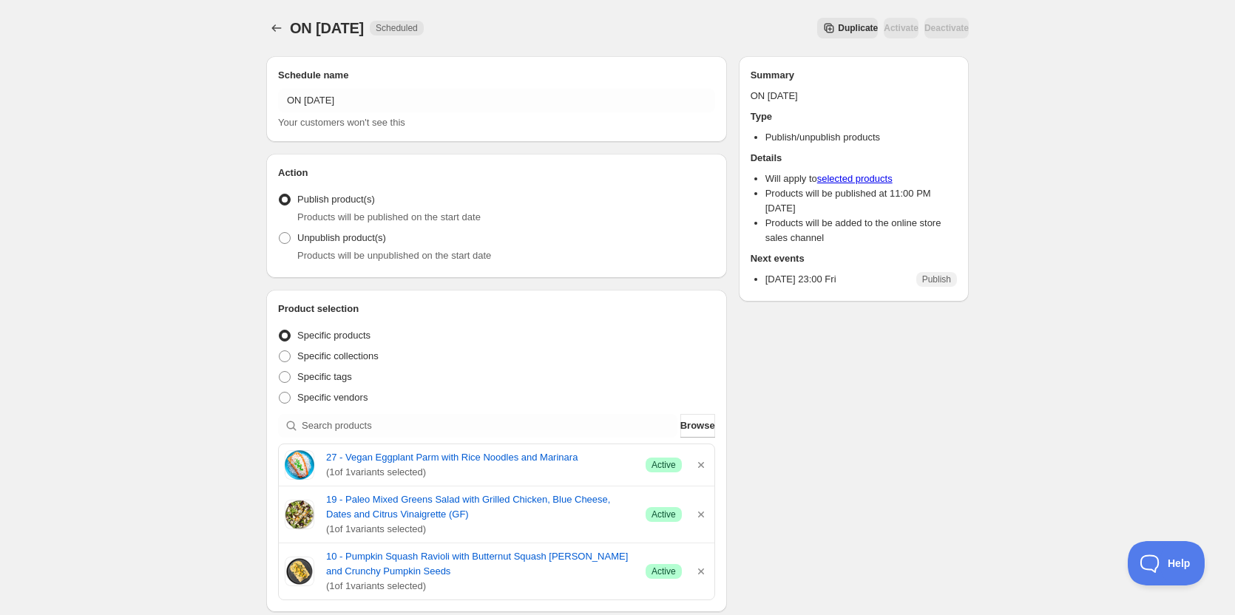
click at [157, 314] on div "ON [DATE]. This page is ready ON [DATE] Scheduled Duplicate Activate Deactivate…" at bounding box center [617, 625] width 1235 height 1251
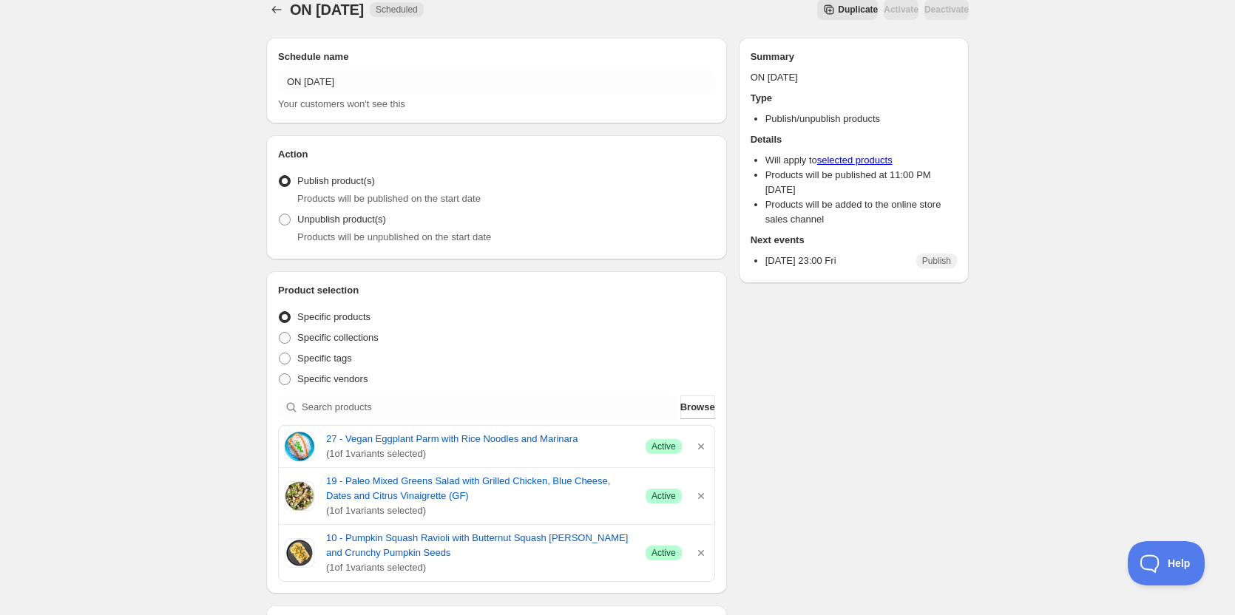
scroll to position [74, 0]
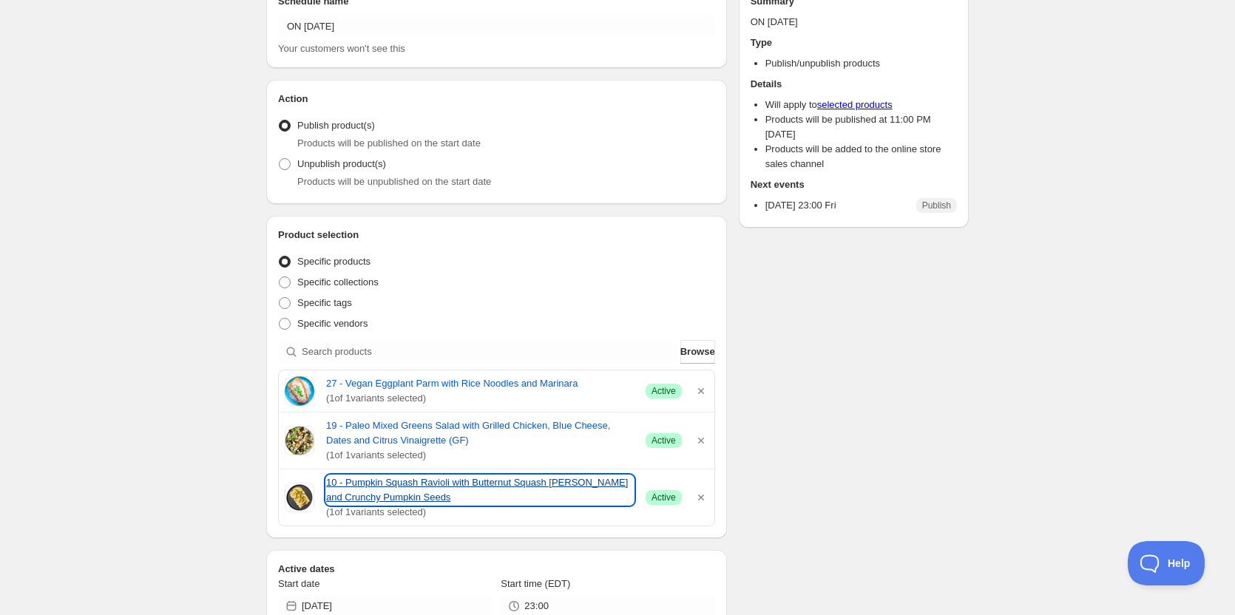
click at [443, 482] on link "10 - Pumpkin Squash Ravioli with Butternut Squash [PERSON_NAME] and Crunchy Pum…" at bounding box center [480, 491] width 308 height 30
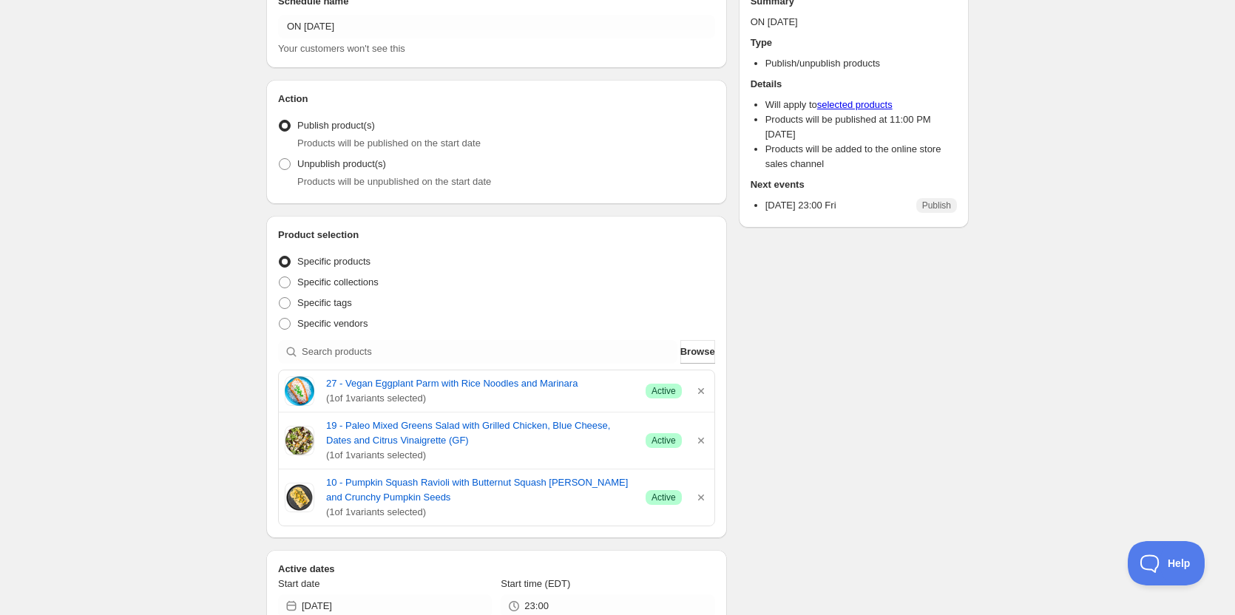
click at [173, 380] on div "ON [DATE]. This page is ready ON [DATE] Scheduled Duplicate Activate Deactivate…" at bounding box center [617, 551] width 1235 height 1251
click at [680, 351] on span "Browse" at bounding box center [697, 352] width 35 height 15
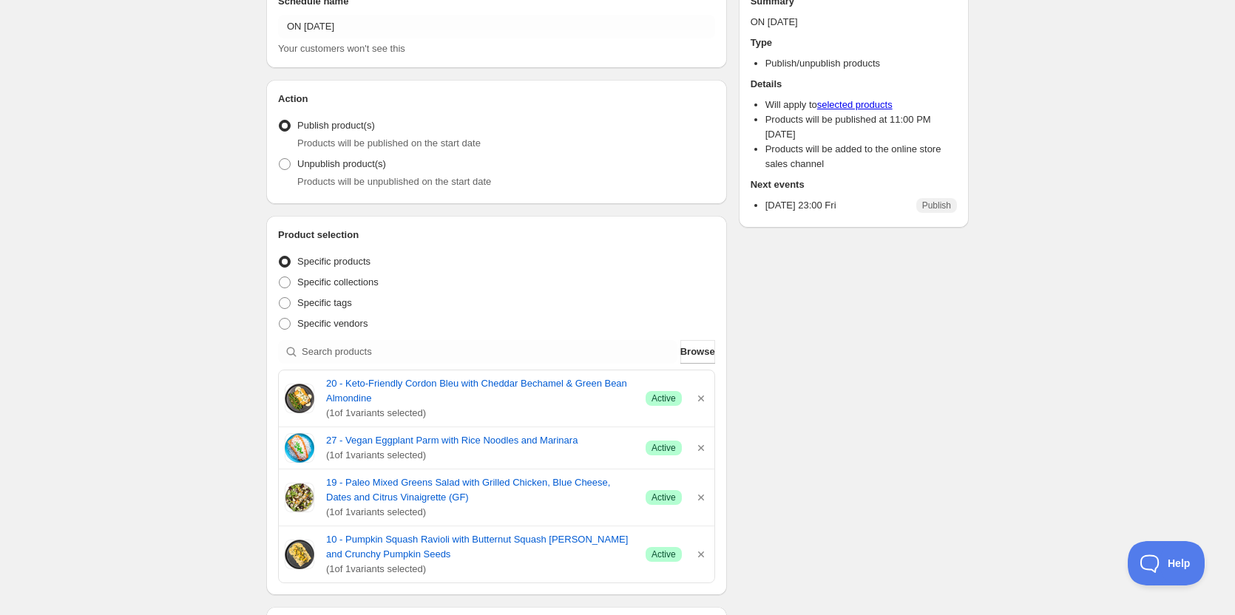
click at [101, 419] on div "ON [DATE]. This page is ready ON [DATE] Scheduled Duplicate Activate Deactivate…" at bounding box center [617, 580] width 1235 height 1308
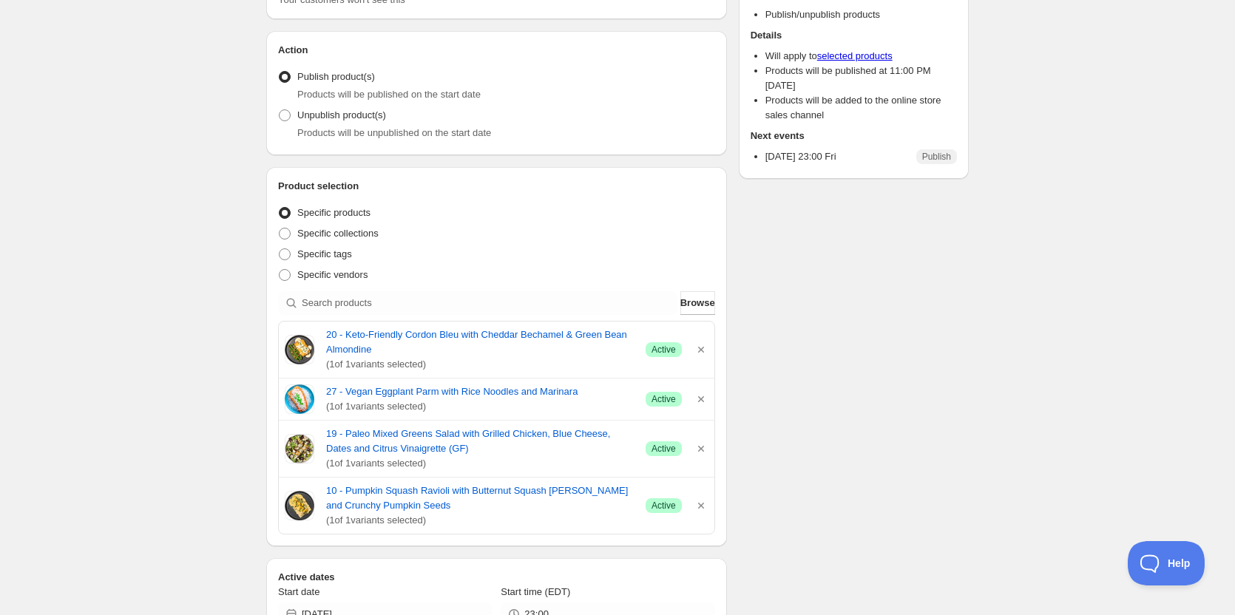
scroll to position [222, 0]
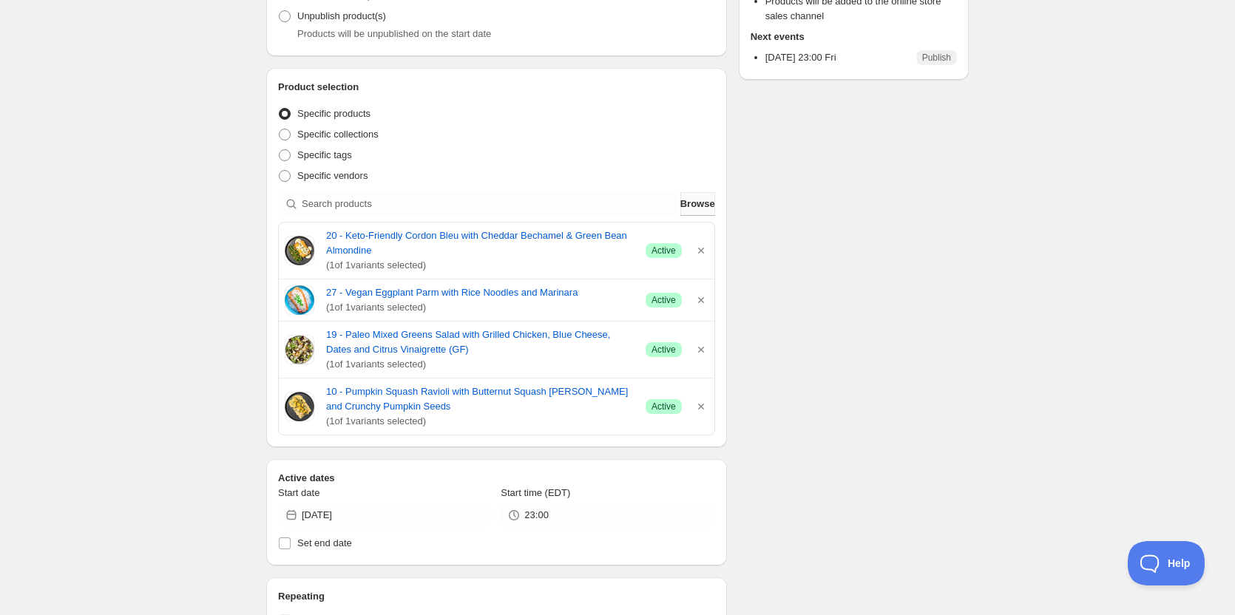
click at [700, 207] on span "Browse" at bounding box center [697, 204] width 35 height 15
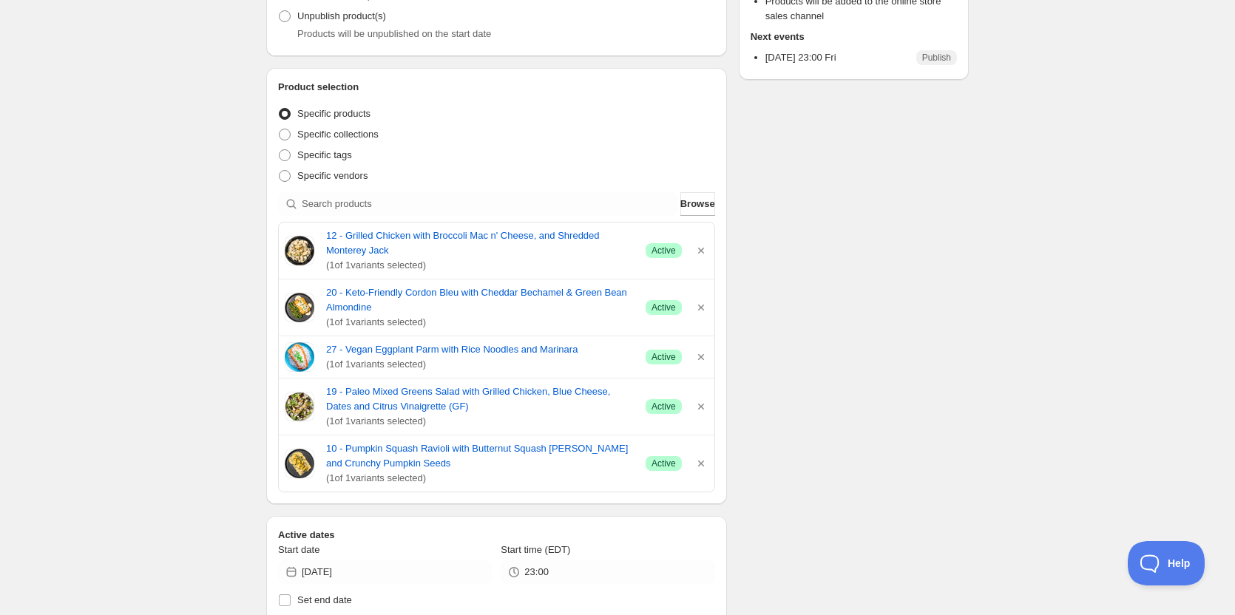
click at [227, 340] on div "ON [DATE]. This page is ready ON [DATE] Scheduled Duplicate Activate Deactivate…" at bounding box center [617, 460] width 1235 height 1365
click at [691, 205] on span "Browse" at bounding box center [697, 204] width 35 height 15
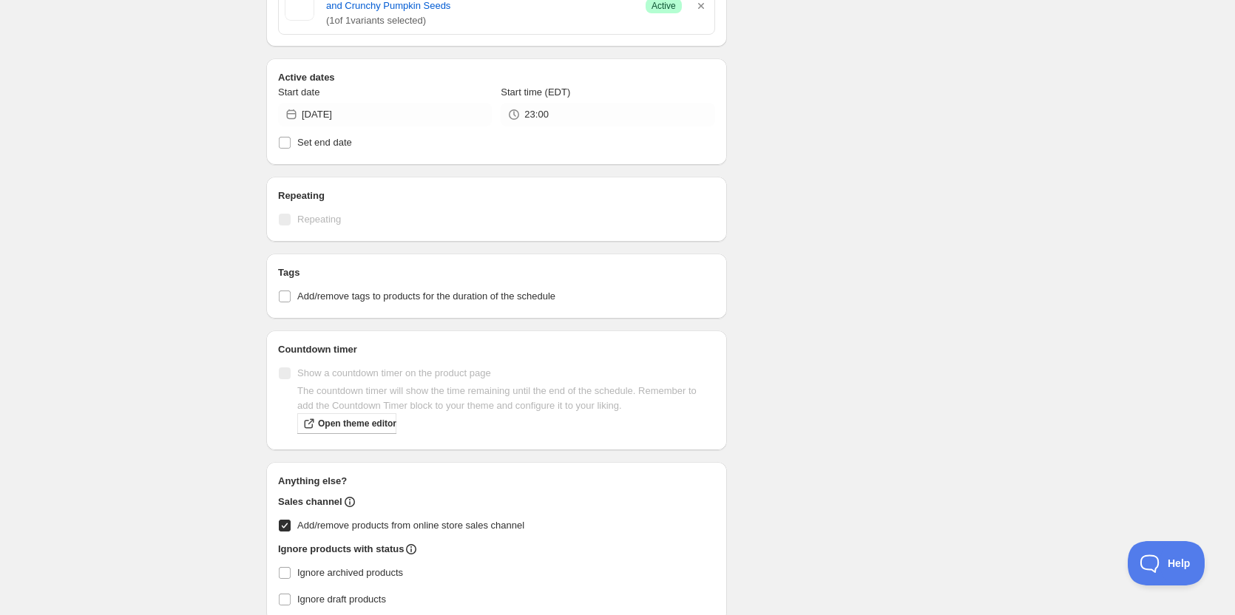
scroll to position [791, 0]
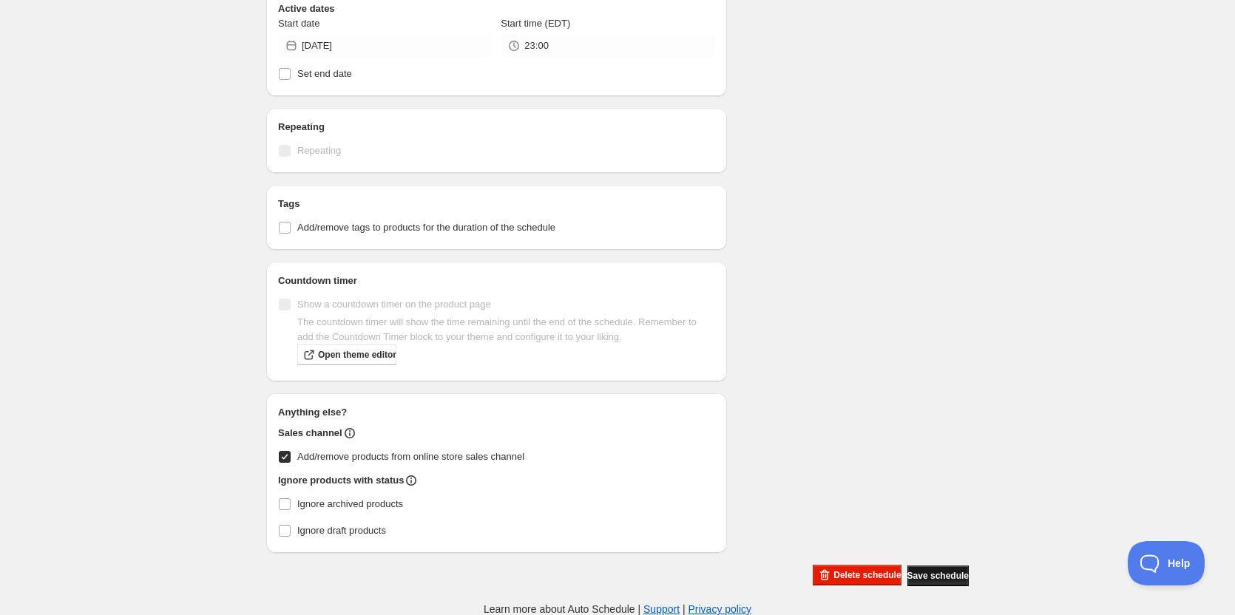
click at [947, 570] on span "Save schedule" at bounding box center [937, 576] width 61 height 12
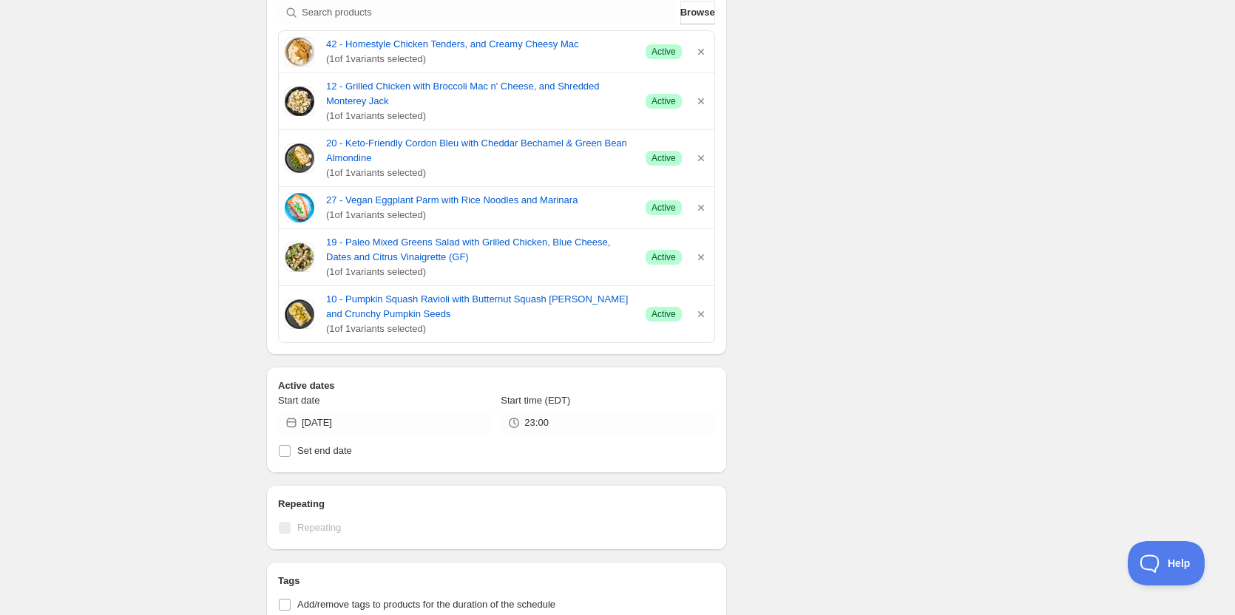
scroll to position [199, 0]
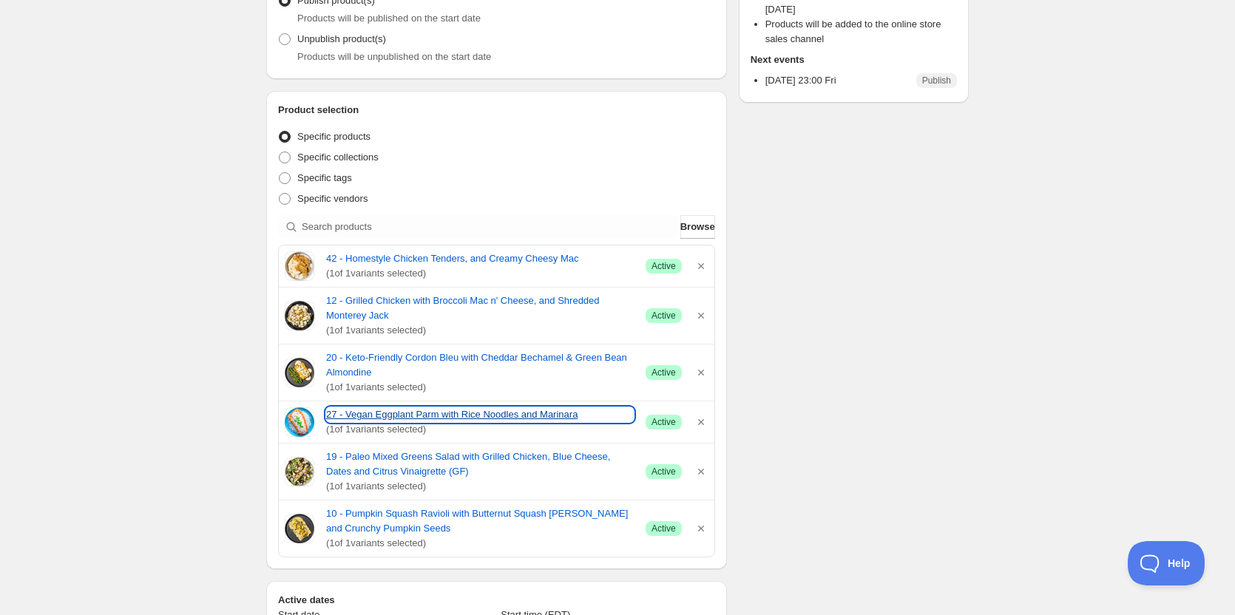
click at [402, 413] on link "27 - Vegan Eggplant Parm with Rice Noodles and Marinara" at bounding box center [480, 415] width 308 height 15
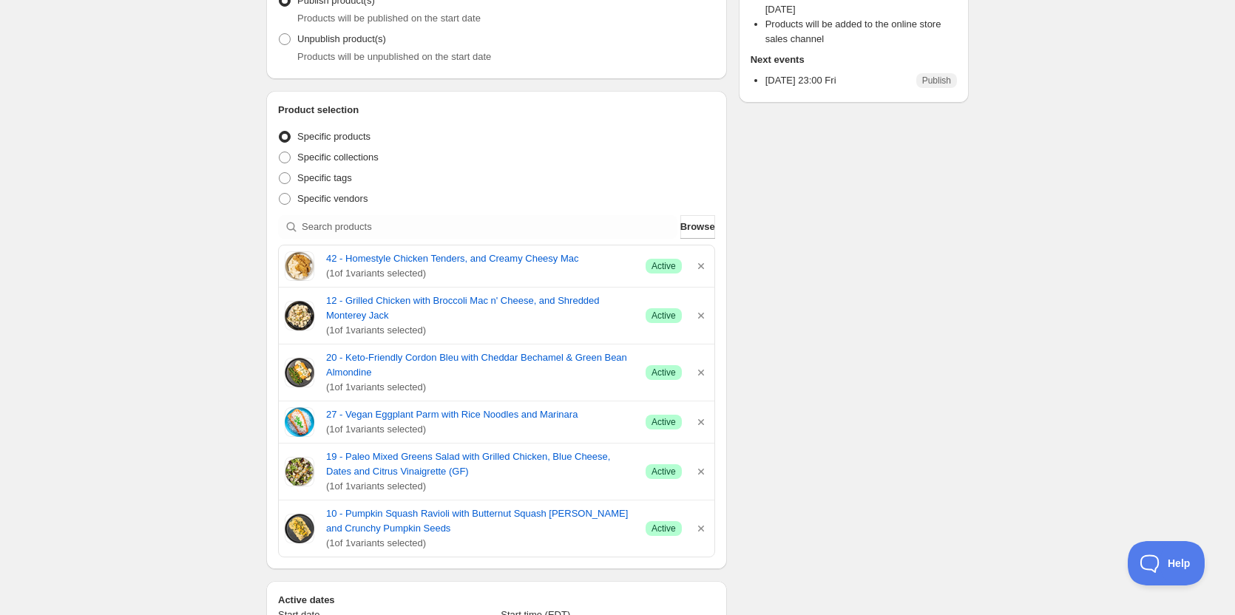
click at [973, 243] on div "ON [DATE]. This page is ready ON [DATE] Scheduled Duplicate Activate Deactivate…" at bounding box center [617, 490] width 738 height 1378
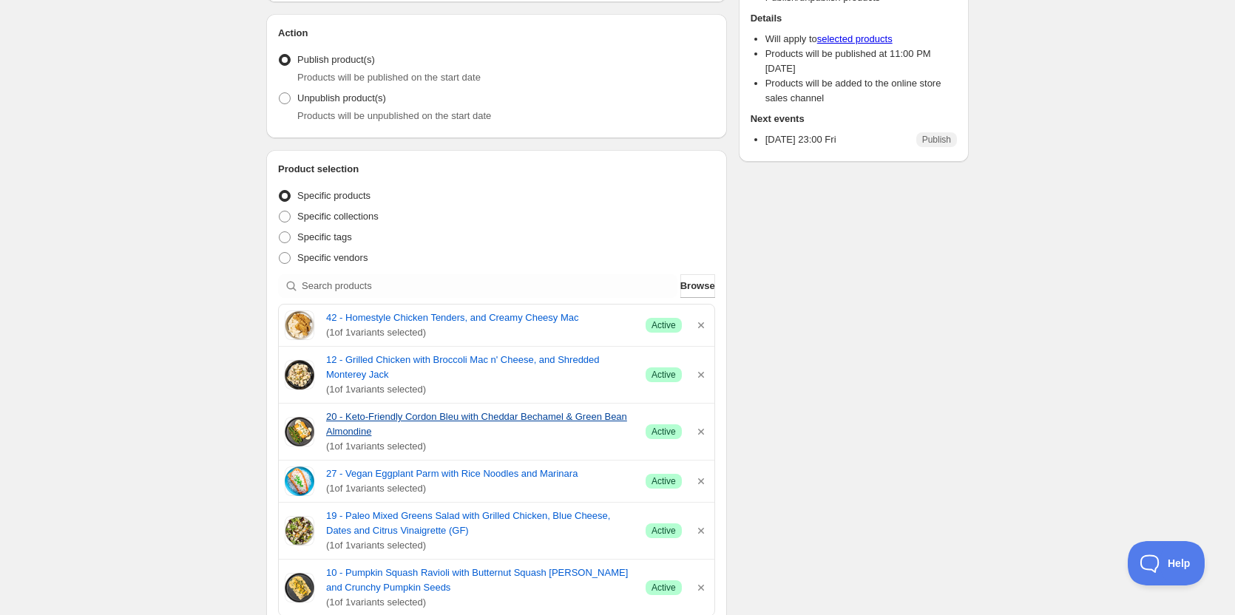
scroll to position [222, 0]
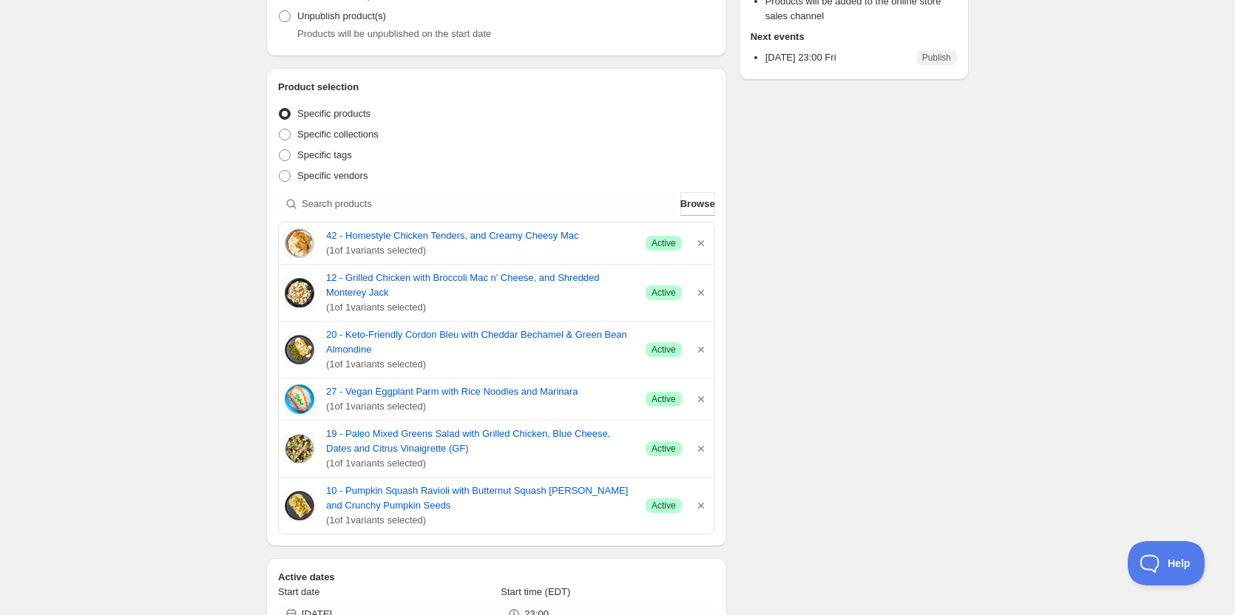
drag, startPoint x: 449, startPoint y: 527, endPoint x: 280, endPoint y: 246, distance: 328.4
click at [280, 246] on div "42 - Homestyle Chicken Tenders, and Creamy Cheesy Mac ( 1 of 1 variants selecte…" at bounding box center [496, 378] width 437 height 313
copy div "42 - Homestyle Chicken Tenders, and Creamy Cheesy Mac ( 1 of 1 variants selecte…"
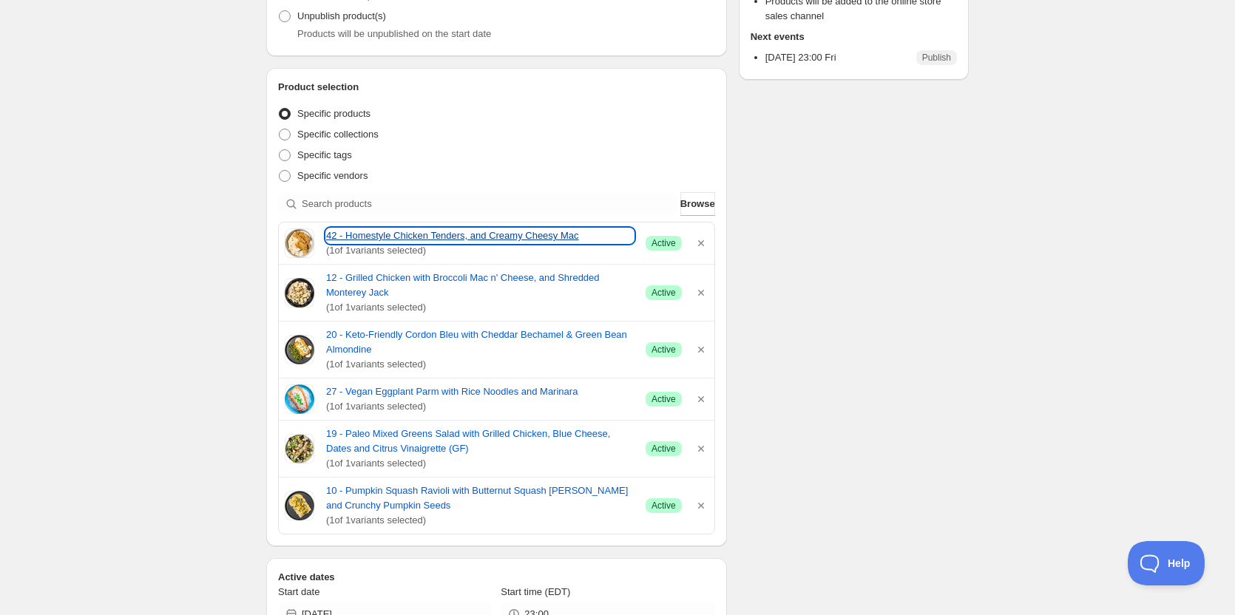
copy div "42 - Homestyle Chicken Tenders, and Creamy Cheesy Mac ( 1 of 1 variants selecte…"
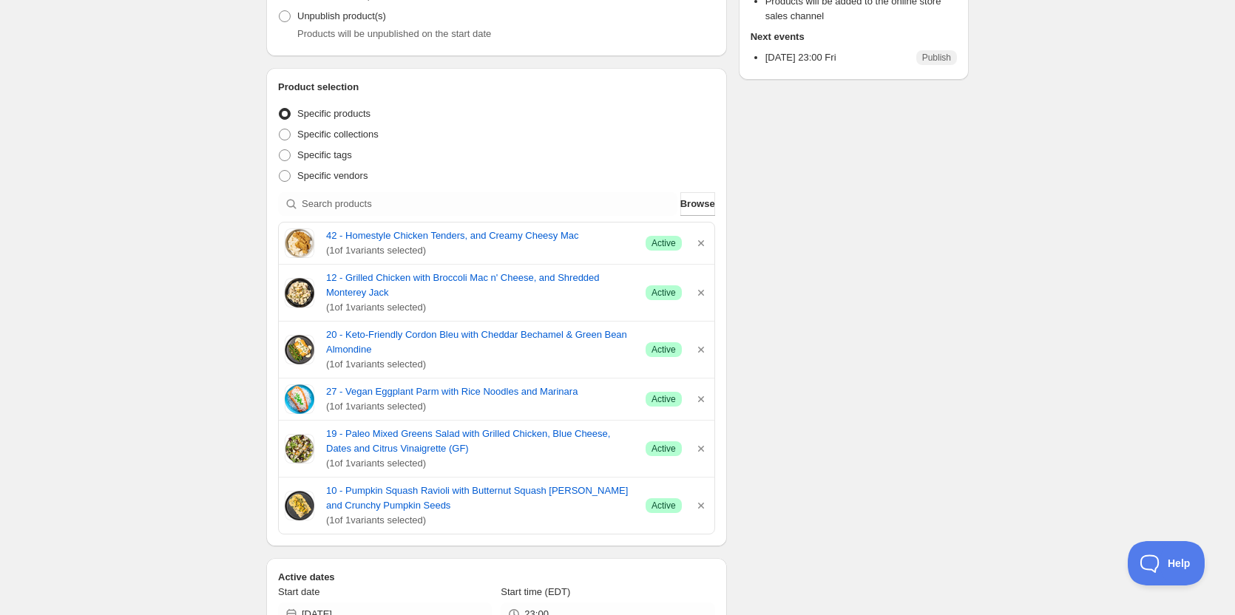
click at [881, 346] on div "Schedule name ON [DATE] Your customers won't see this Action Action Publish pro…" at bounding box center [611, 489] width 714 height 1333
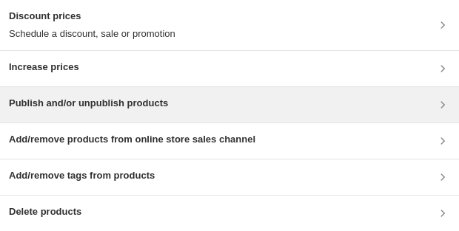
click at [149, 99] on h3 "Publish and/or unpublish products" at bounding box center [88, 103] width 159 height 15
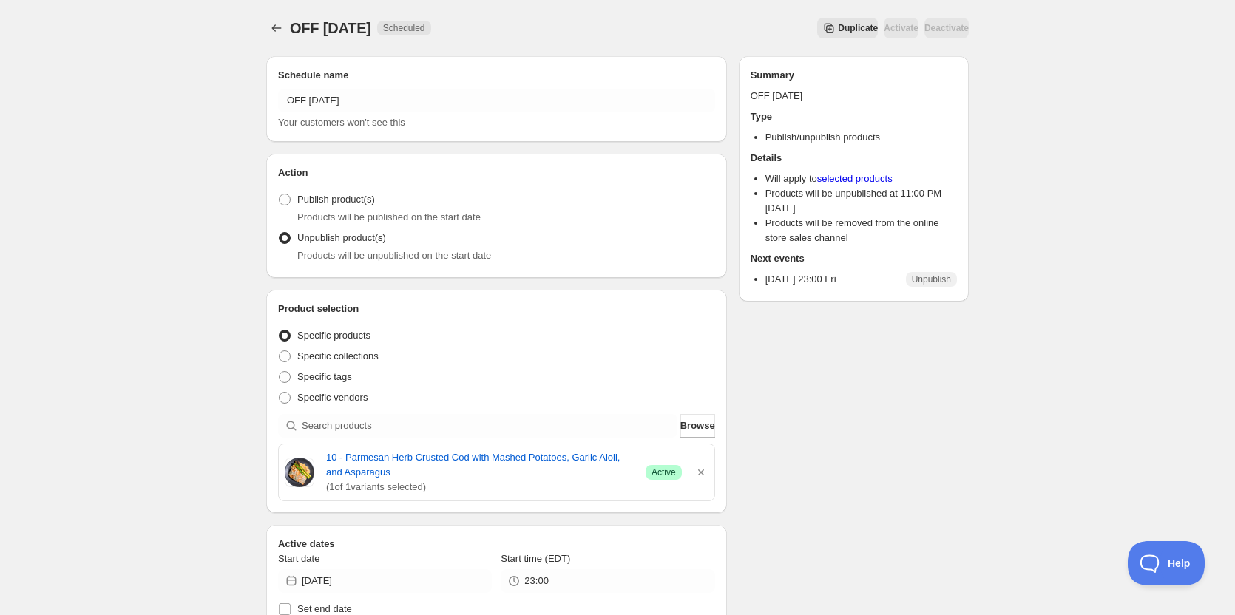
click at [913, 456] on div "Schedule name OFF 09 19 2025 Your customers won't see this Action Action Publis…" at bounding box center [611, 581] width 714 height 1075
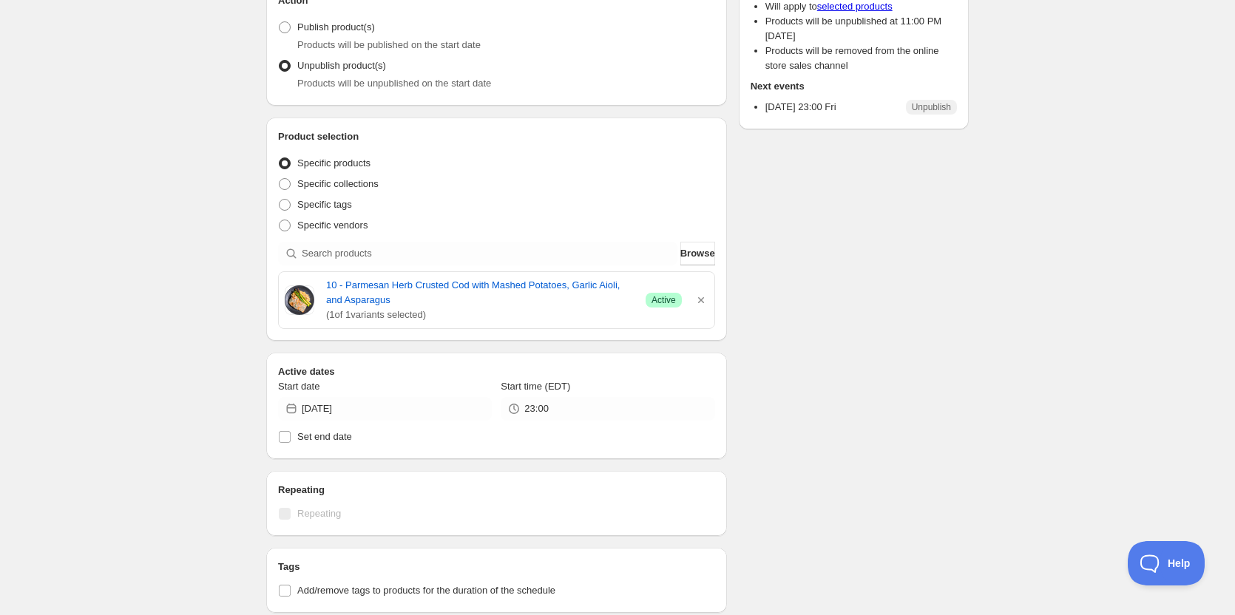
scroll to position [222, 0]
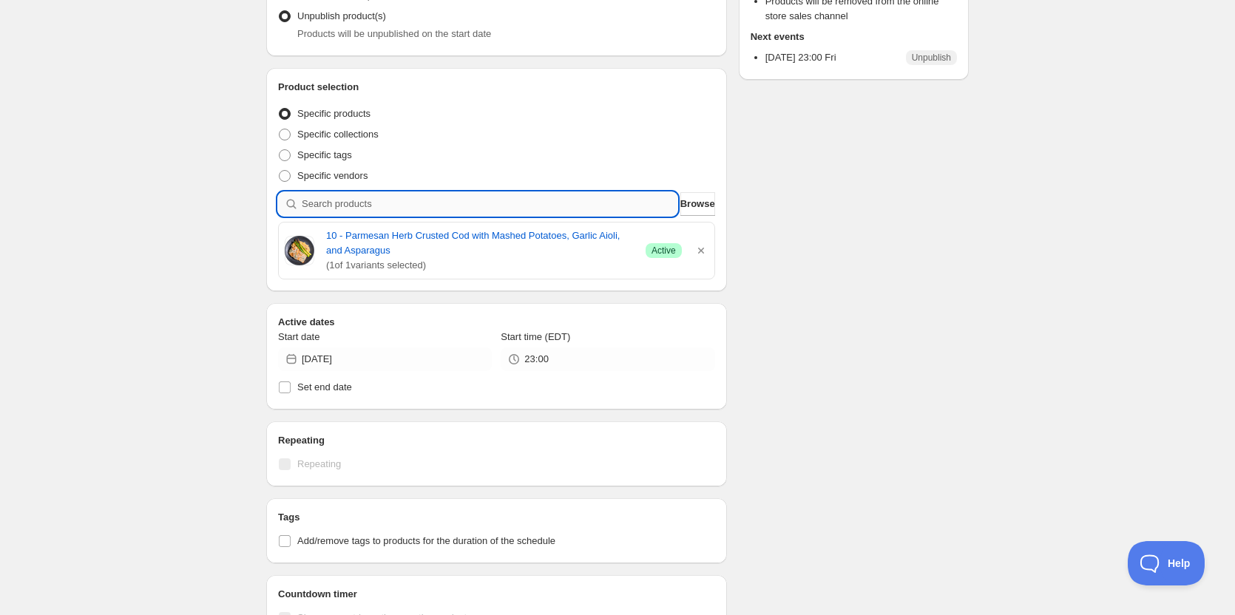
paste input "19 - Paleo Chili Garlic Shrimp With Squash Noodles (GF)"
type input "19 - Paleo Chili Garlic Shrimp With Squash Noodles (GF)"
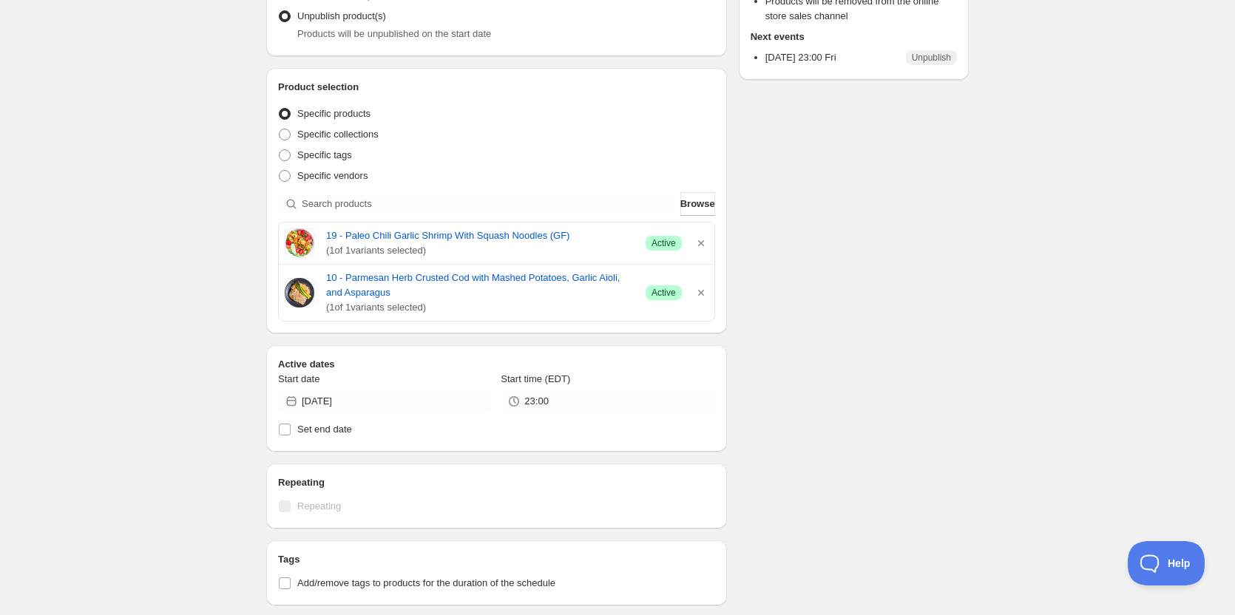
click at [866, 234] on div "Schedule name OFF 09 19 2025 Your customers won't see this Action Action Publis…" at bounding box center [611, 381] width 714 height 1117
click at [211, 270] on div "OFF 09 19 2025. This page is ready OFF 09 19 2025 Scheduled Duplicate Activate …" at bounding box center [617, 373] width 1235 height 1191
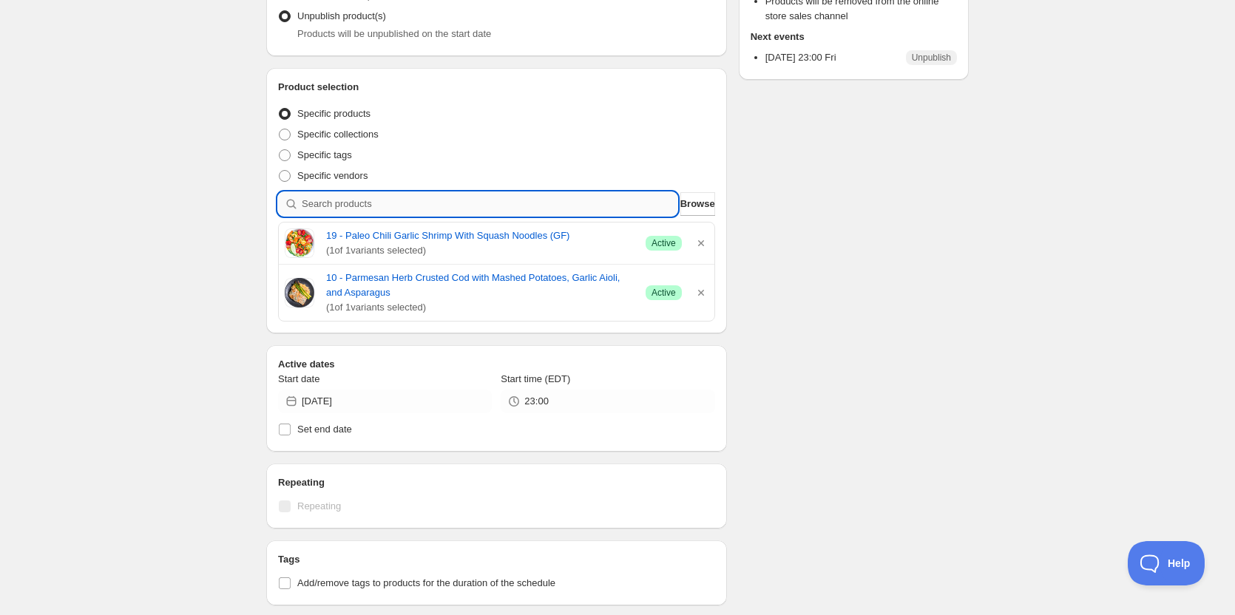
paste input "27 - vegan sweet potato harvest bowl"
type input "27 - vegan sweet potato harvest bowl"
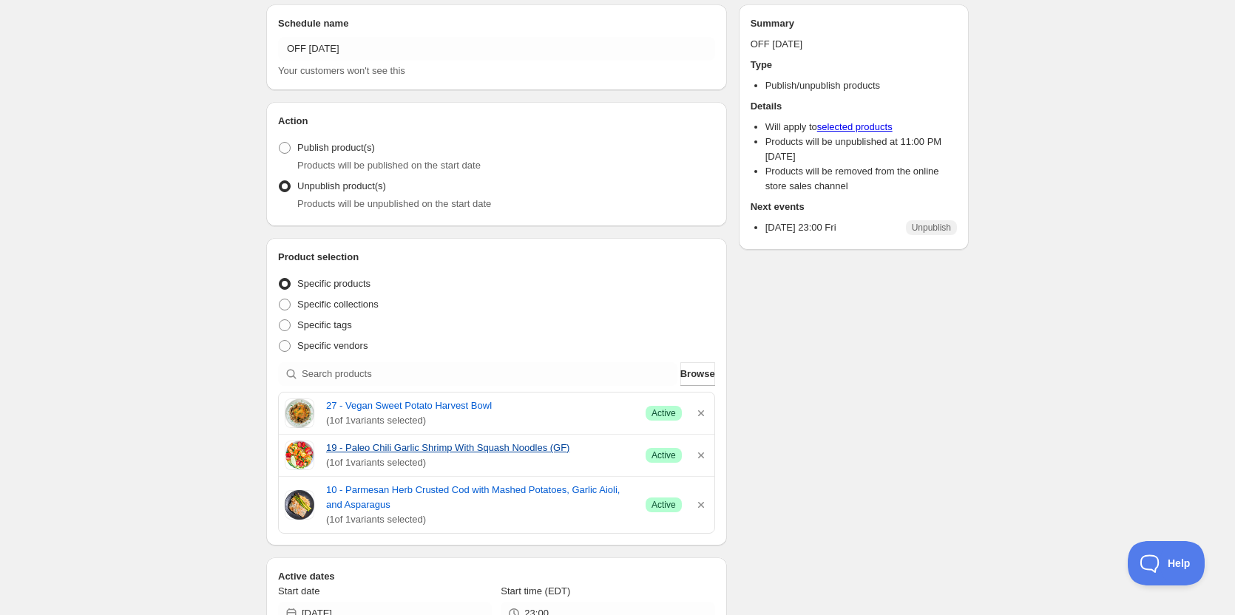
scroll to position [74, 0]
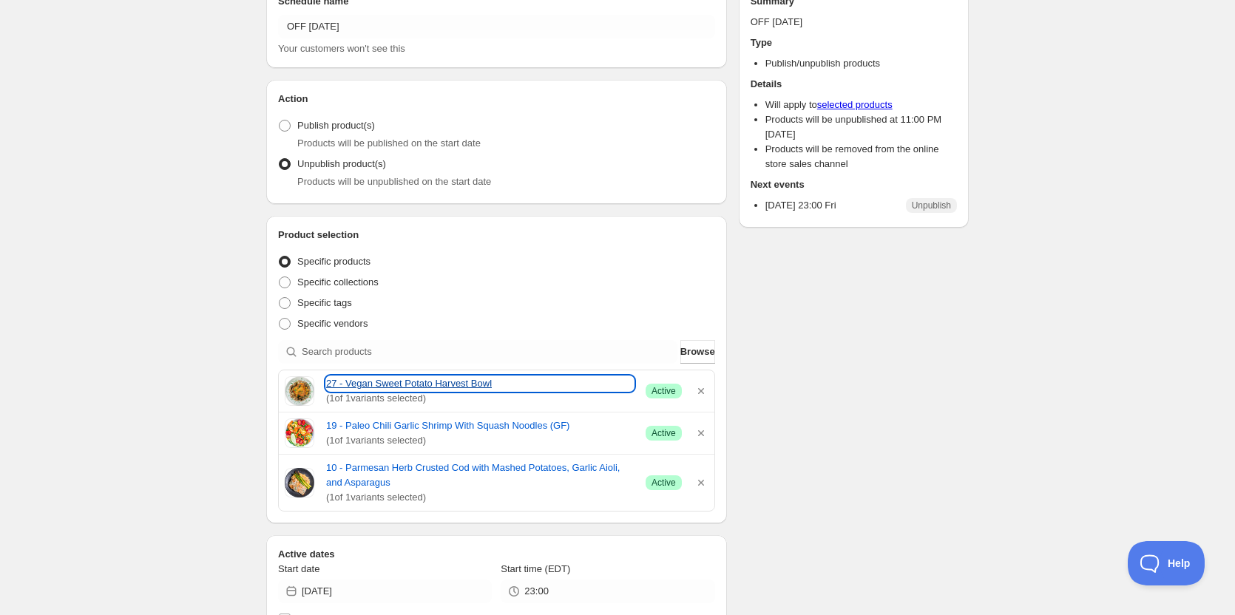
click at [404, 388] on link "27 - Vegan Sweet Potato Harvest Bowl" at bounding box center [480, 383] width 308 height 15
click at [1039, 384] on div "OFF 09 19 2025. This page is ready OFF 09 19 2025 Scheduled Duplicate Activate …" at bounding box center [617, 543] width 1235 height 1234
click at [703, 348] on span "Browse" at bounding box center [697, 352] width 35 height 15
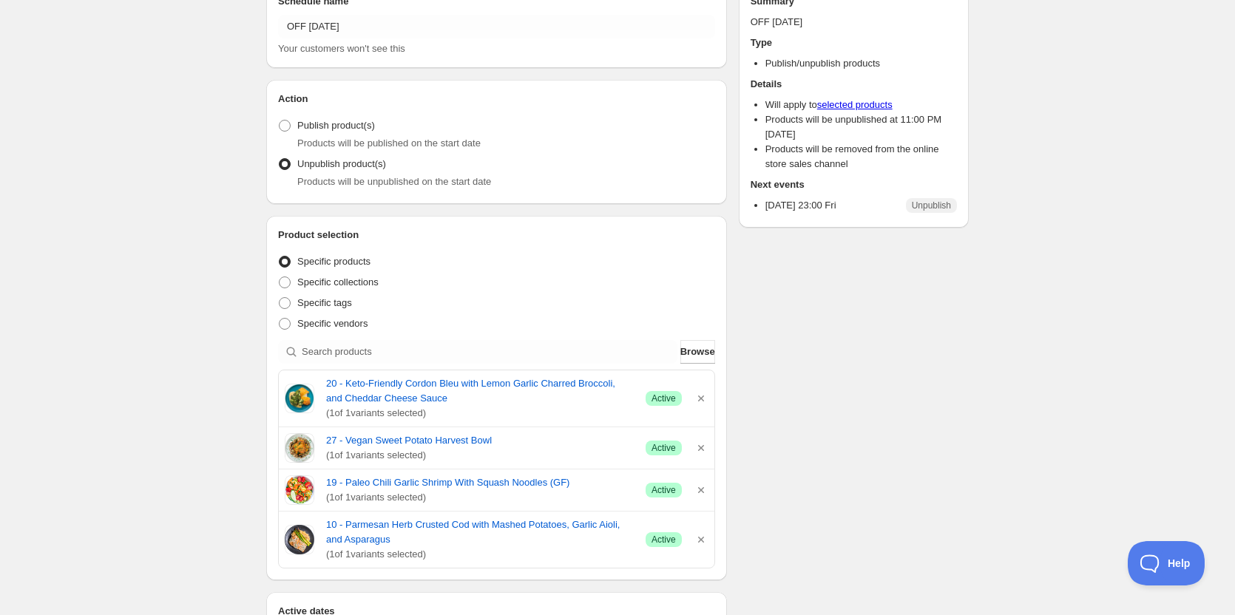
click at [933, 376] on div "Schedule name OFF 09 19 2025 Your customers won't see this Action Action Publis…" at bounding box center [611, 578] width 714 height 1217
click at [876, 385] on div "Schedule name OFF 09 19 2025 Your customers won't see this Action Action Publis…" at bounding box center [611, 578] width 714 height 1217
click at [118, 275] on div "OFF 09 19 2025. This page is ready OFF 09 19 2025 Scheduled Duplicate Activate …" at bounding box center [617, 571] width 1235 height 1291
click at [132, 406] on div "OFF 09 19 2025. This page is ready OFF 09 19 2025 Scheduled Duplicate Activate …" at bounding box center [617, 571] width 1235 height 1291
click at [366, 408] on span "( 1 of 1 variants selected)" at bounding box center [480, 413] width 308 height 15
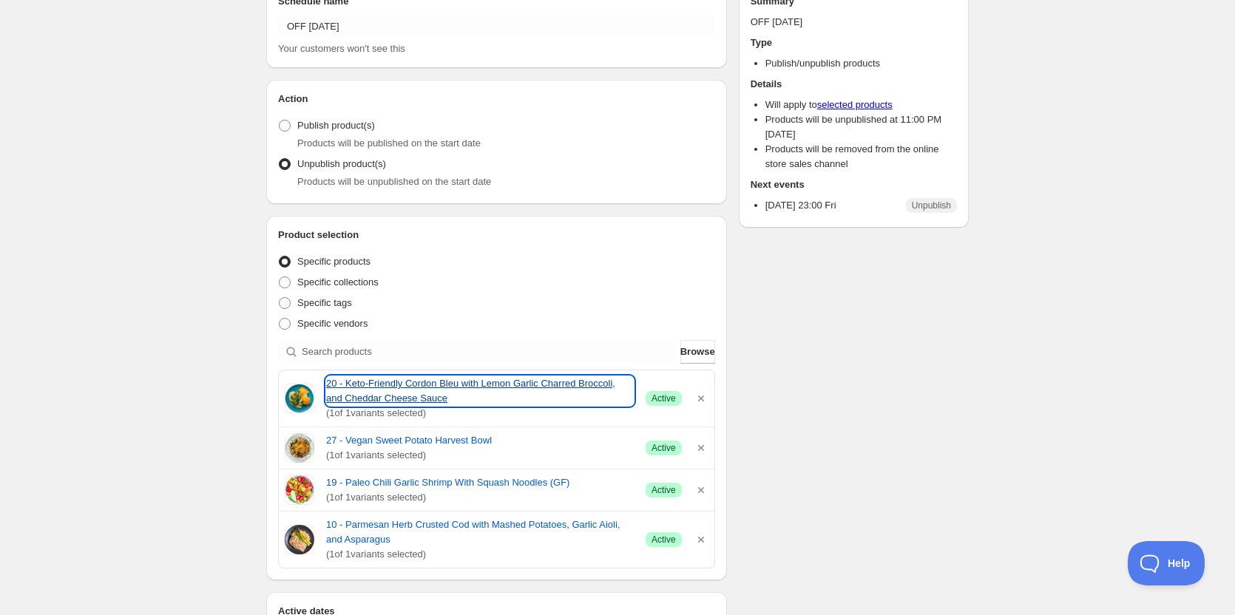
click at [371, 393] on link "20 - Keto-Friendly Cordon Bleu with Lemon Garlic Charred Broccoli, and Cheddar …" at bounding box center [480, 391] width 308 height 30
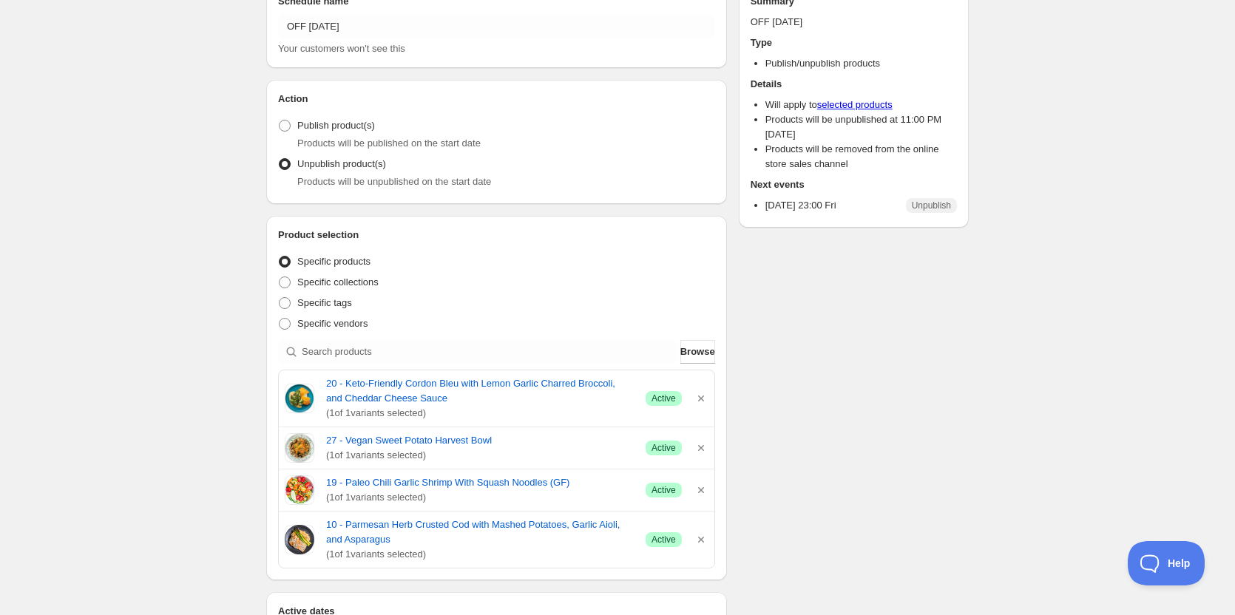
click at [885, 400] on div "Schedule name OFF 09 19 2025 Your customers won't see this Action Action Publis…" at bounding box center [611, 578] width 714 height 1217
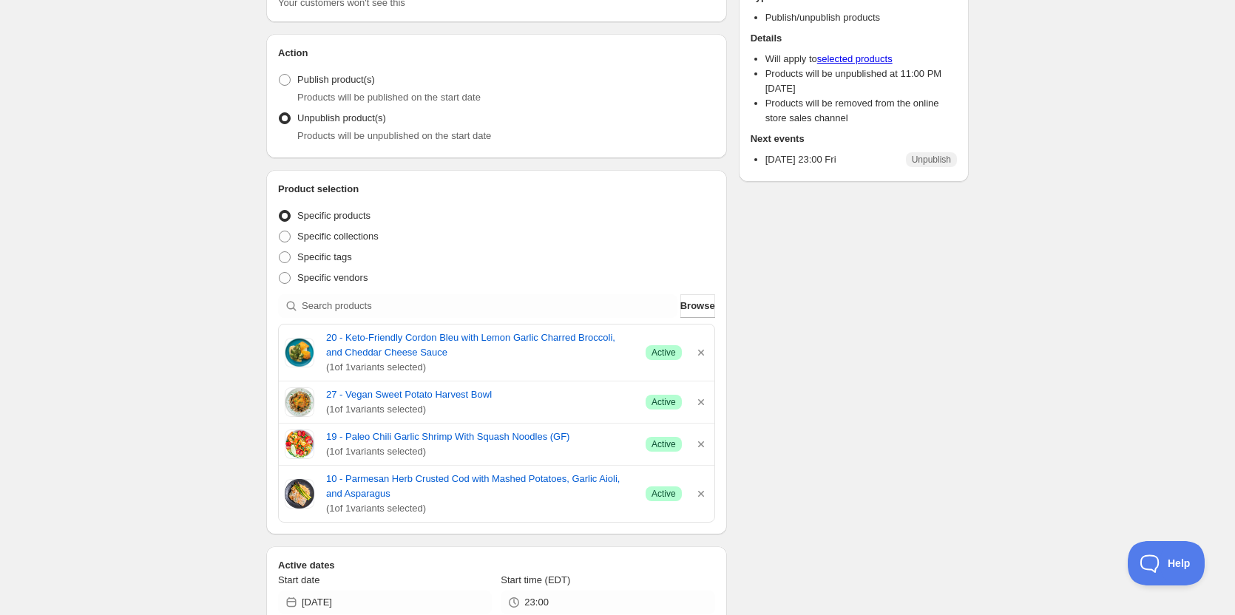
scroll to position [222, 0]
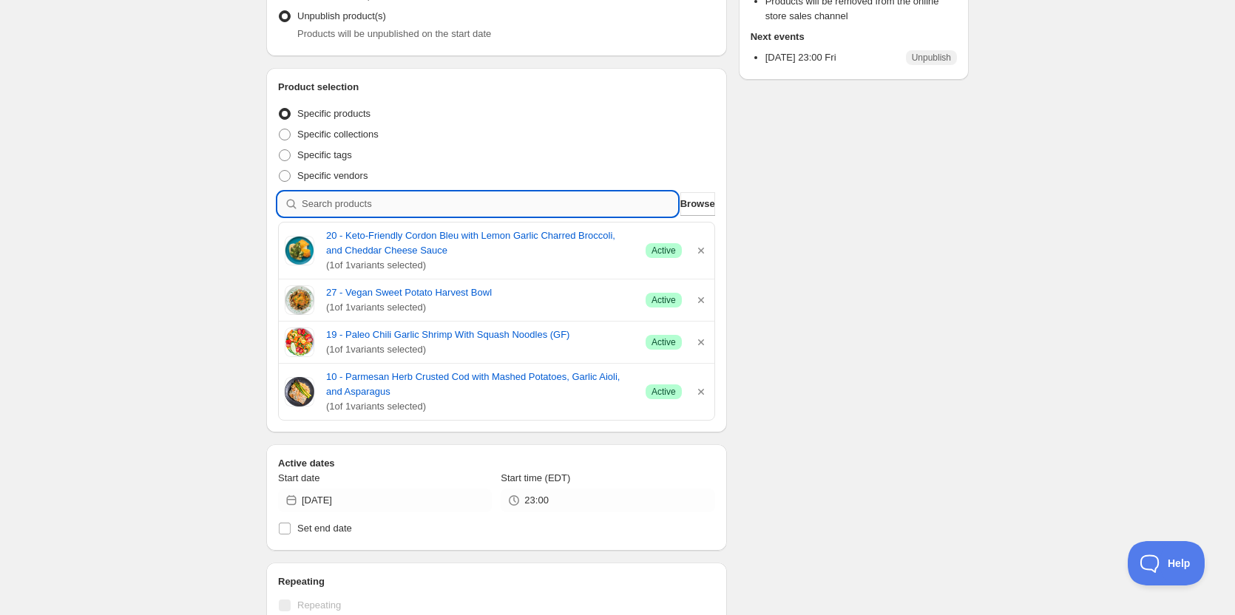
paste input "12 - roasted bbq pulled pork with rice and beans (gf)"
type input "12 - roasted bbq pulled pork with rice and beans (gf)"
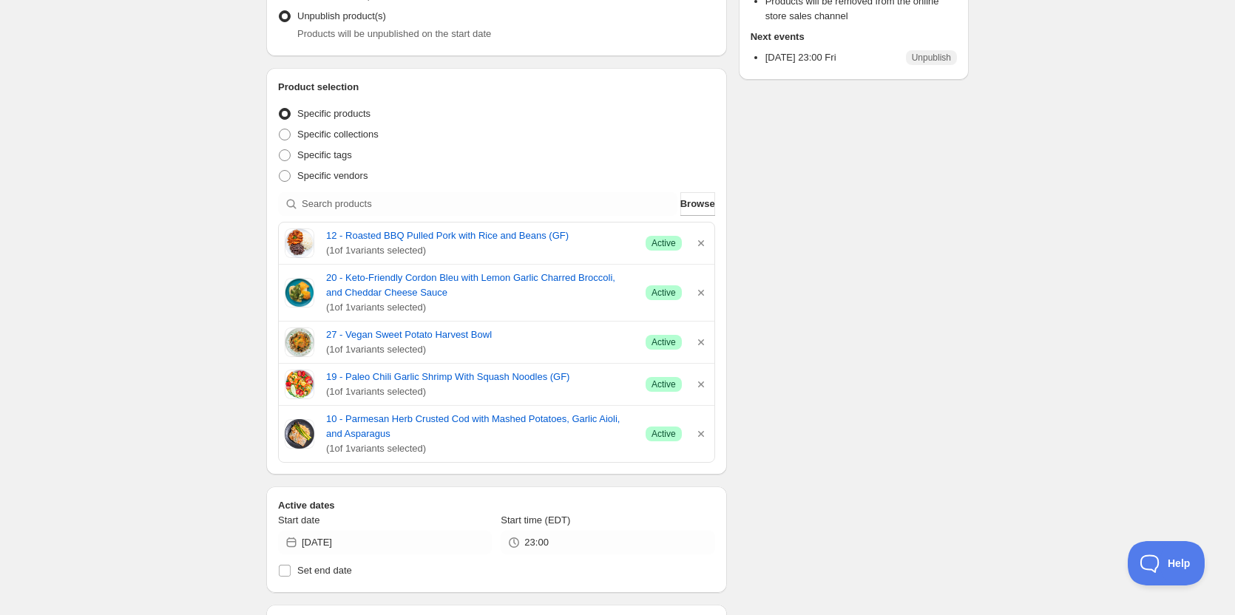
click at [107, 311] on div "OFF 09 19 2025. This page is ready OFF 09 19 2025 Scheduled Duplicate Activate …" at bounding box center [617, 444] width 1235 height 1333
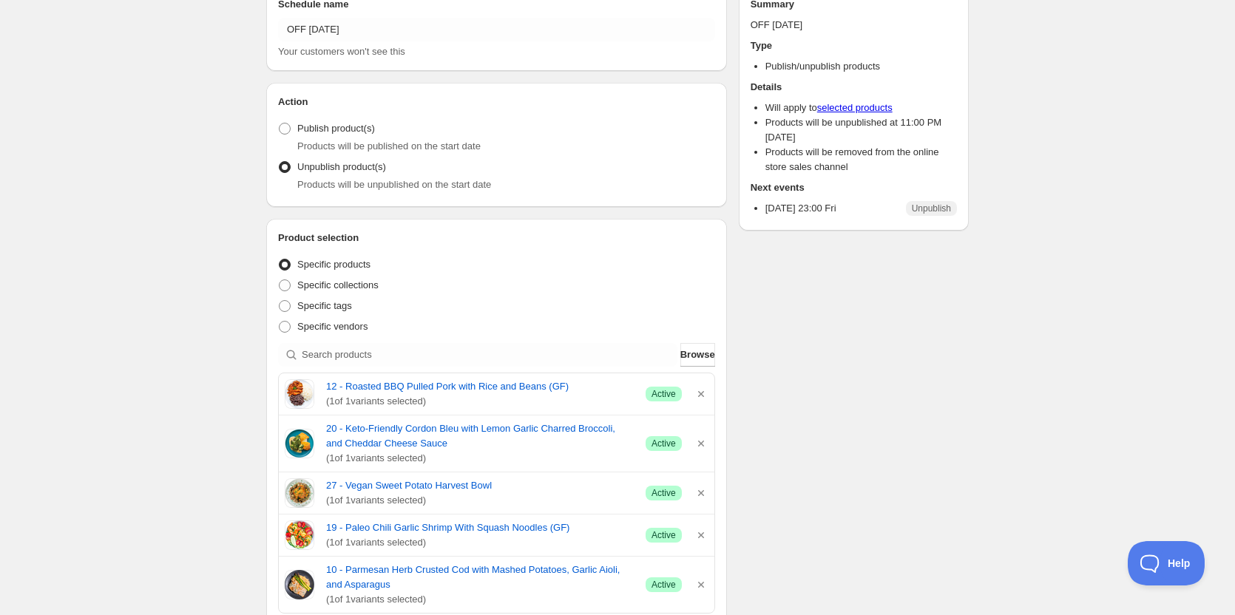
scroll to position [148, 0]
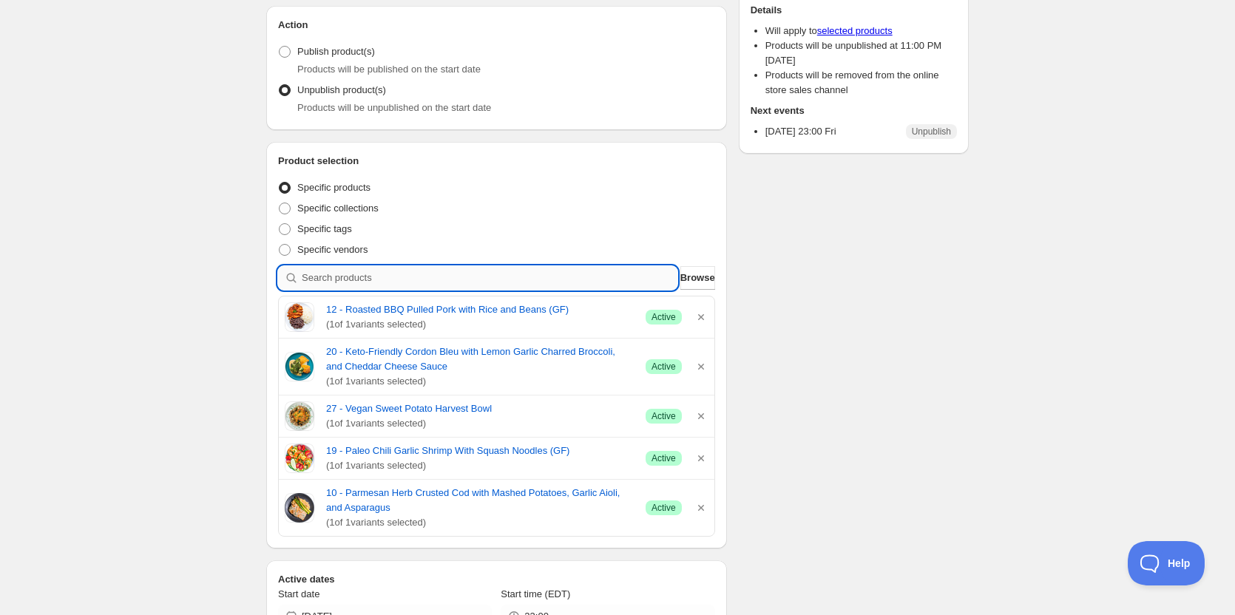
paste input "42 - everyone's favorite m n' c"
type input "42 - everyone's favorite m n' c"
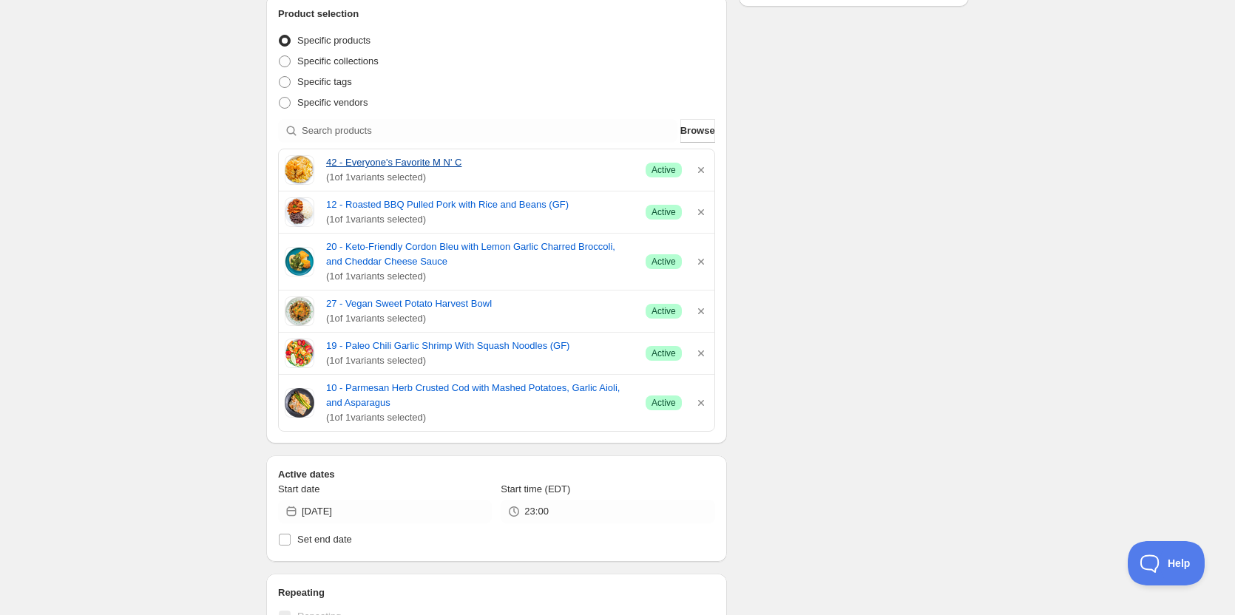
scroll to position [296, 0]
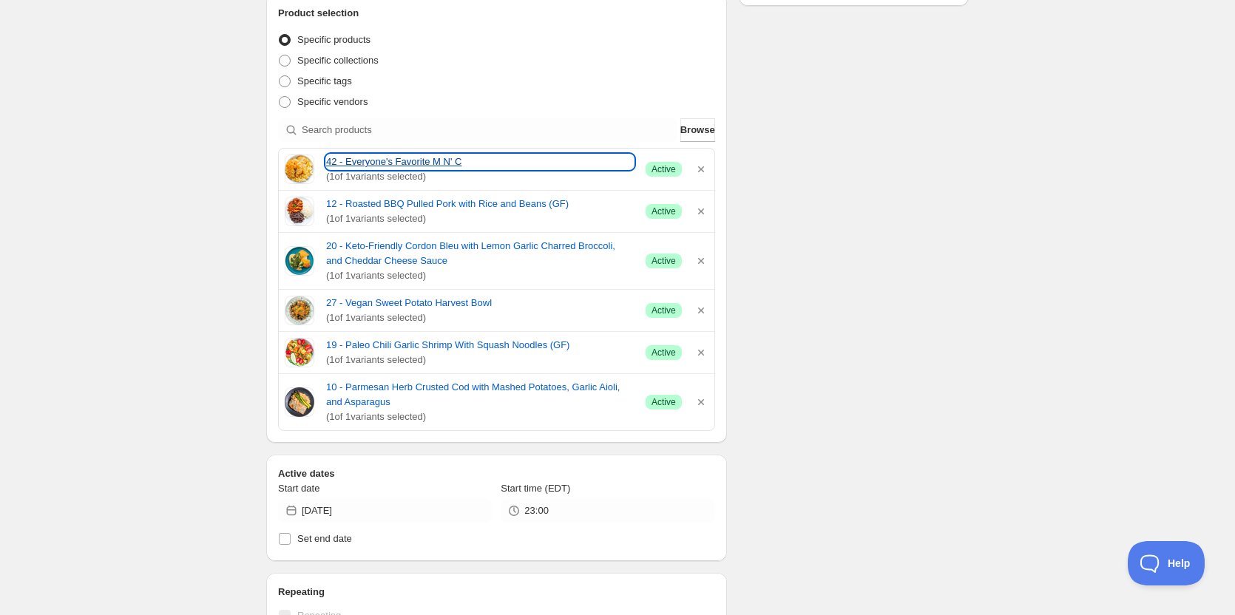
click at [373, 165] on link "42 - Everyone's Favorite M N' C" at bounding box center [480, 162] width 308 height 15
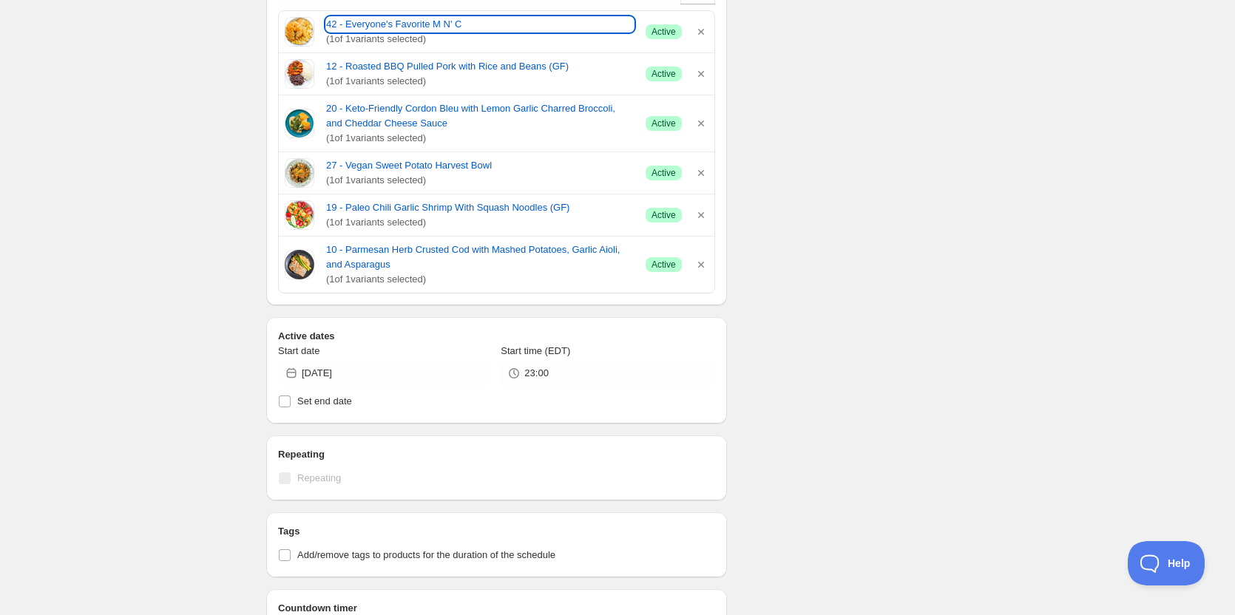
scroll to position [240, 0]
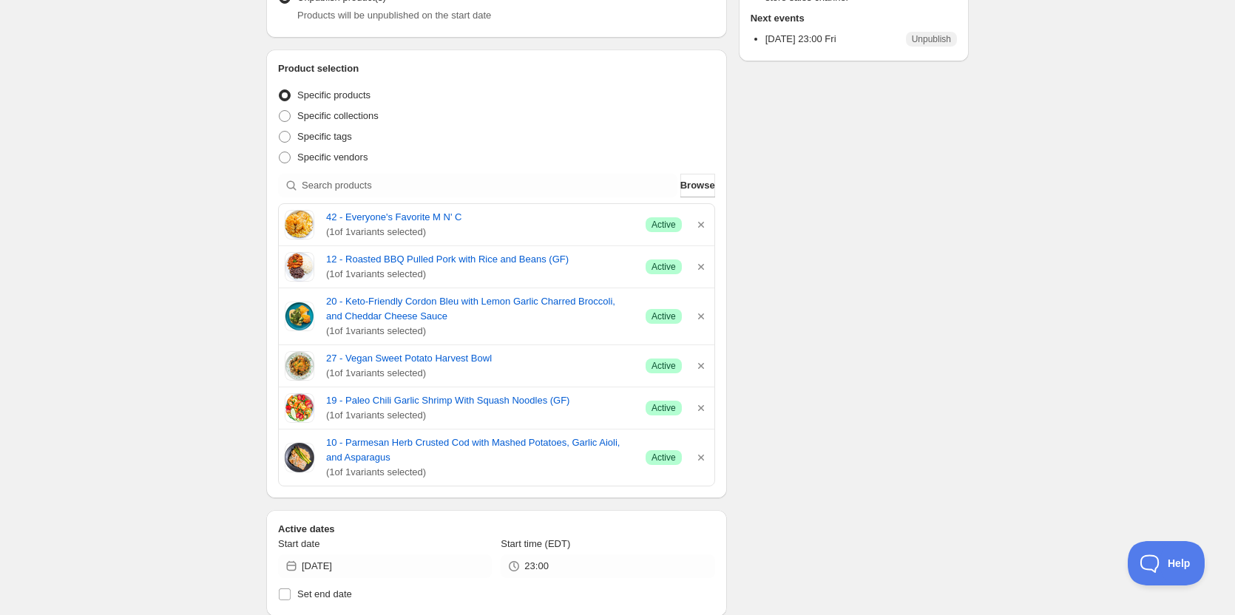
drag, startPoint x: 458, startPoint y: 479, endPoint x: 262, endPoint y: 221, distance: 323.5
click at [262, 221] on div "Schedule name OFF 09 19 2025 Your customers won't see this Action Action Publis…" at bounding box center [611, 454] width 714 height 1301
click at [857, 236] on div "Schedule name OFF 09 19 2025 Your customers won't see this Action Action Publis…" at bounding box center [611, 454] width 714 height 1301
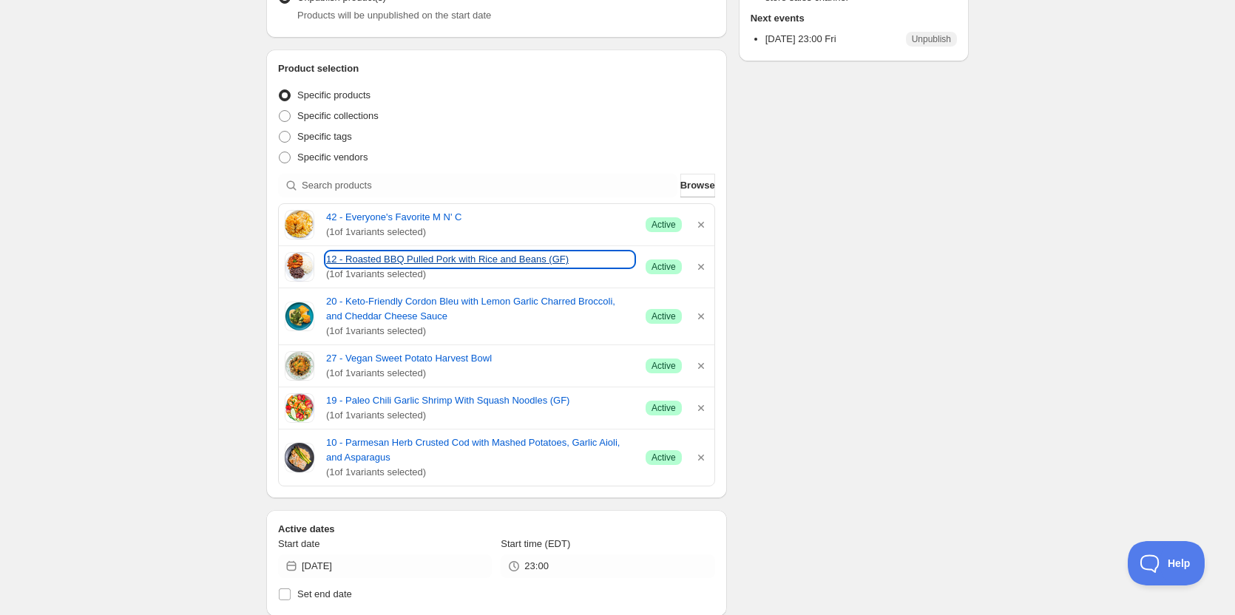
click at [376, 260] on link "12 - Roasted BBQ Pulled Pork with Rice and Beans (GF)" at bounding box center [480, 259] width 308 height 15
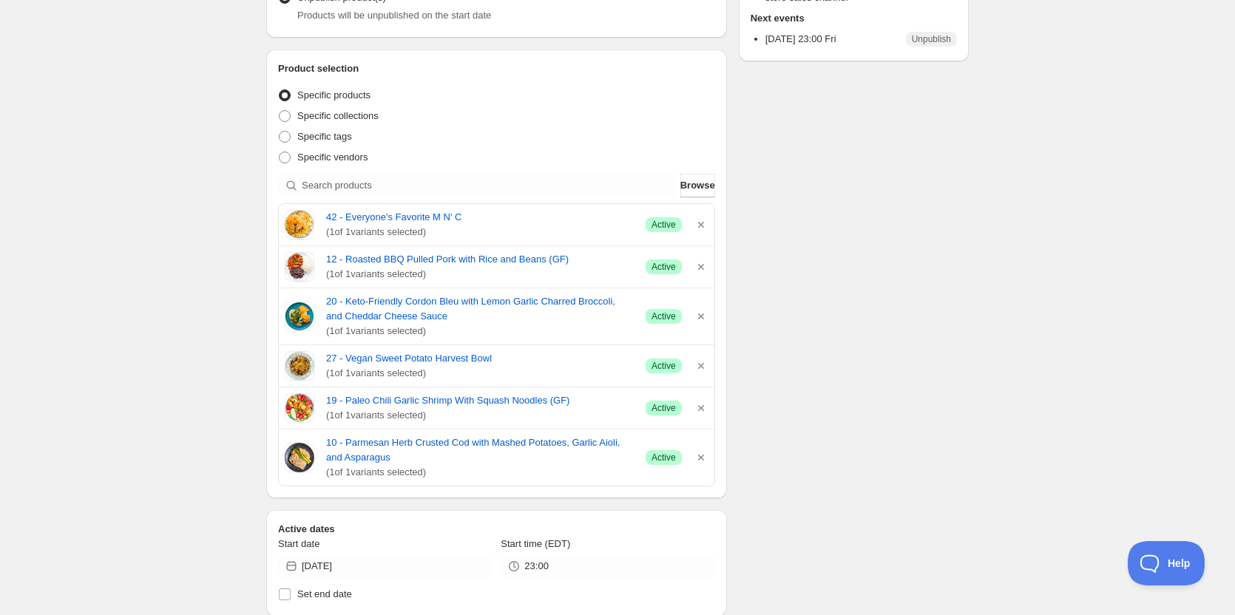
click at [143, 268] on div "OFF 09 19 2025. This page is ready OFF 09 19 2025 Scheduled Duplicate Activate …" at bounding box center [617, 447] width 1235 height 1375
drag, startPoint x: 451, startPoint y: 473, endPoint x: 284, endPoint y: 223, distance: 300.7
click at [284, 223] on div "42 - Everyone's Favorite M N' C ( 1 of 1 variants selected) Success Active 12 -…" at bounding box center [496, 344] width 437 height 283
copy div "42 - Everyone's Favorite M N' C ( 1 of 1 variants selected) Success Active 12 -…"
